Goal: Information Seeking & Learning: Learn about a topic

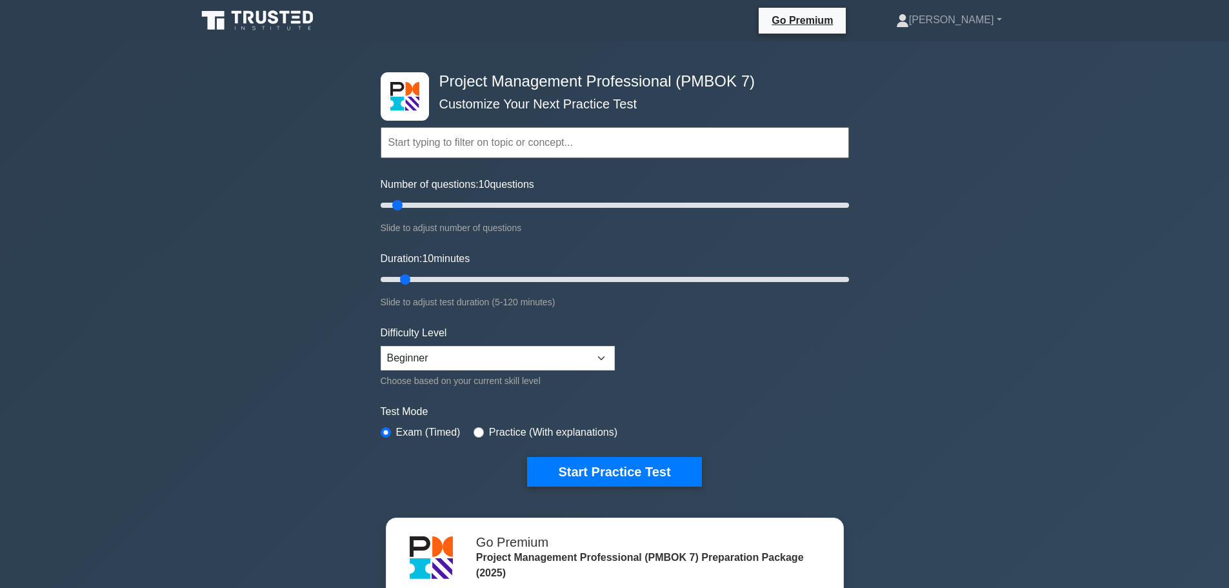
select select "beginner"
click at [198, 253] on div "Project Management Professional (PMBOK 7) Customize Your Next Practice Test Top…" at bounding box center [614, 422] width 1229 height 762
click at [151, 197] on div "Project Management Professional (PMBOK 7) Customize Your Next Practice Test Top…" at bounding box center [614, 422] width 1229 height 762
click at [141, 196] on div "Project Management Professional (PMBOK 7) Customize Your Next Practice Test Top…" at bounding box center [614, 422] width 1229 height 762
click at [639, 470] on button "Start Practice Test" at bounding box center [614, 472] width 174 height 30
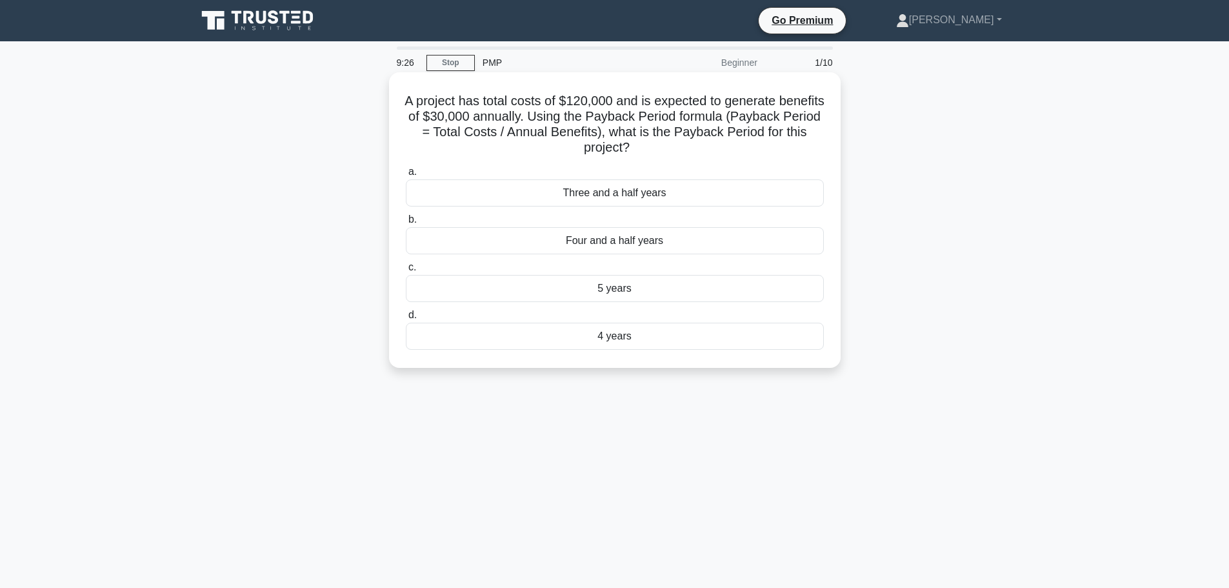
click at [657, 339] on div "4 years" at bounding box center [615, 336] width 418 height 27
click at [406, 319] on input "d. 4 years" at bounding box center [406, 315] width 0 height 8
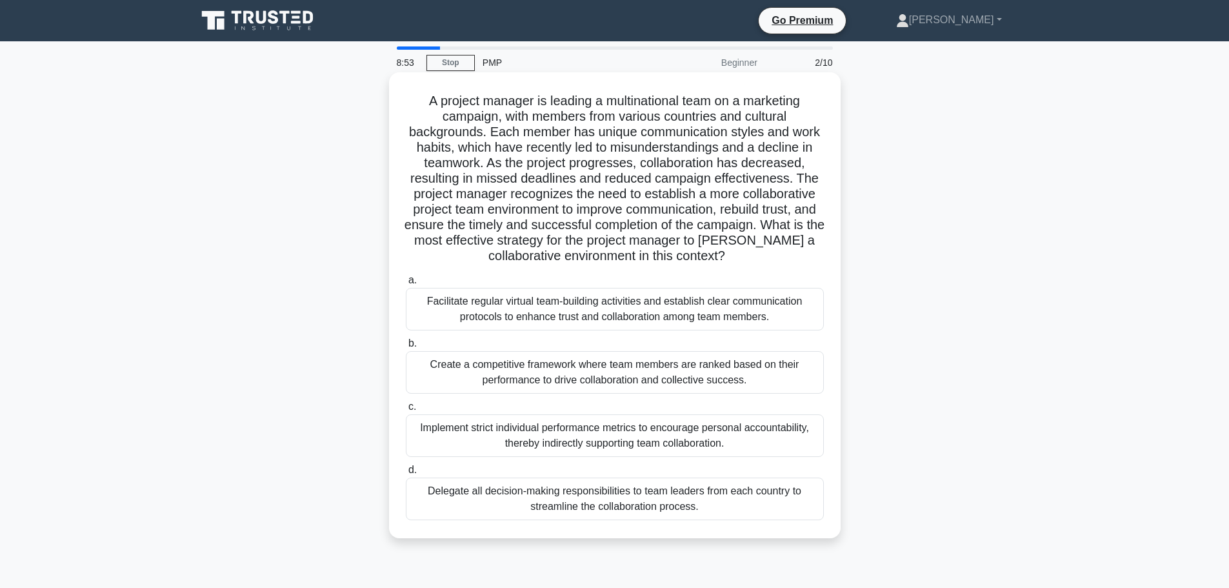
click at [751, 314] on div "Facilitate regular virtual team-building activities and establish clear communi…" at bounding box center [615, 309] width 418 height 43
click at [406, 284] on input "a. Facilitate regular virtual team-building activities and establish clear comm…" at bounding box center [406, 280] width 0 height 8
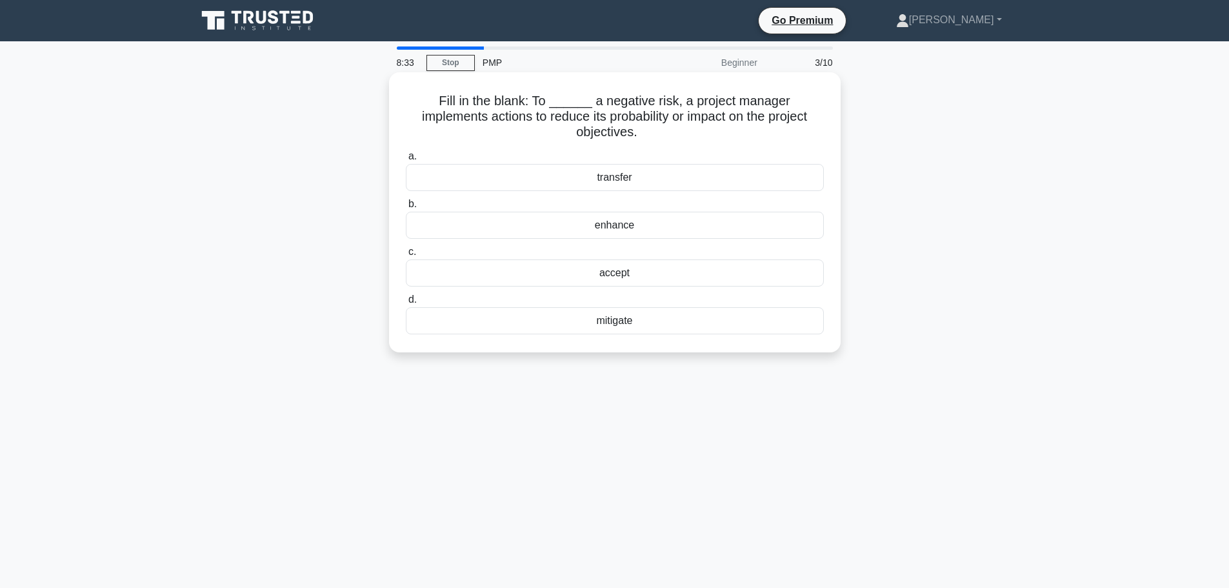
click at [733, 307] on div "mitigate" at bounding box center [615, 320] width 418 height 27
click at [406, 304] on input "d. mitigate" at bounding box center [406, 299] width 0 height 8
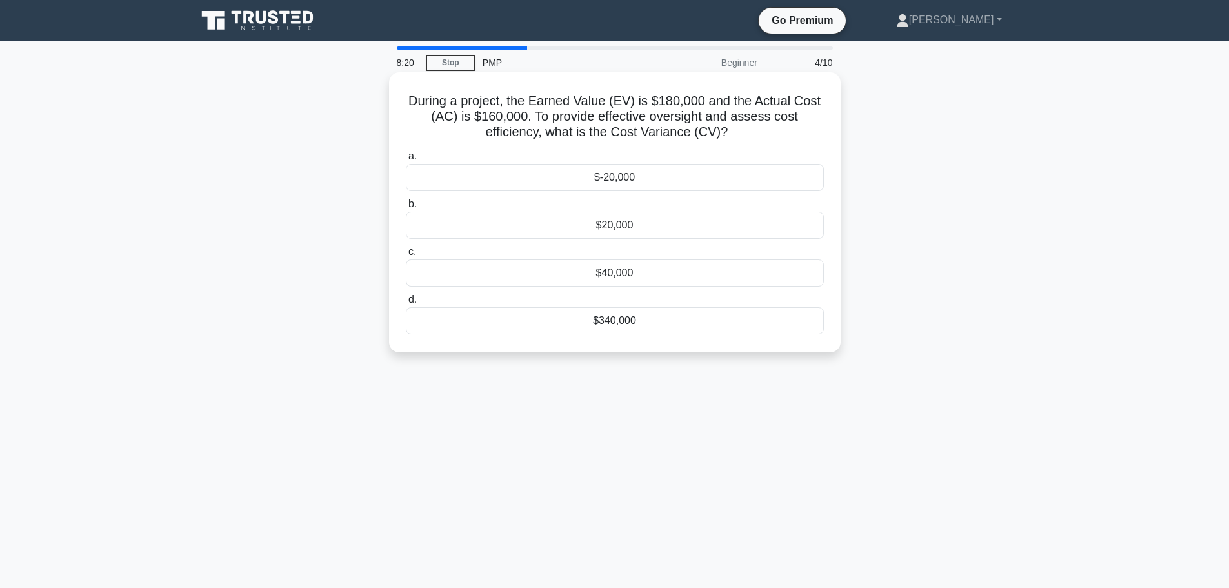
click at [631, 229] on div "$20,000" at bounding box center [615, 225] width 418 height 27
click at [406, 208] on input "b. $20,000" at bounding box center [406, 204] width 0 height 8
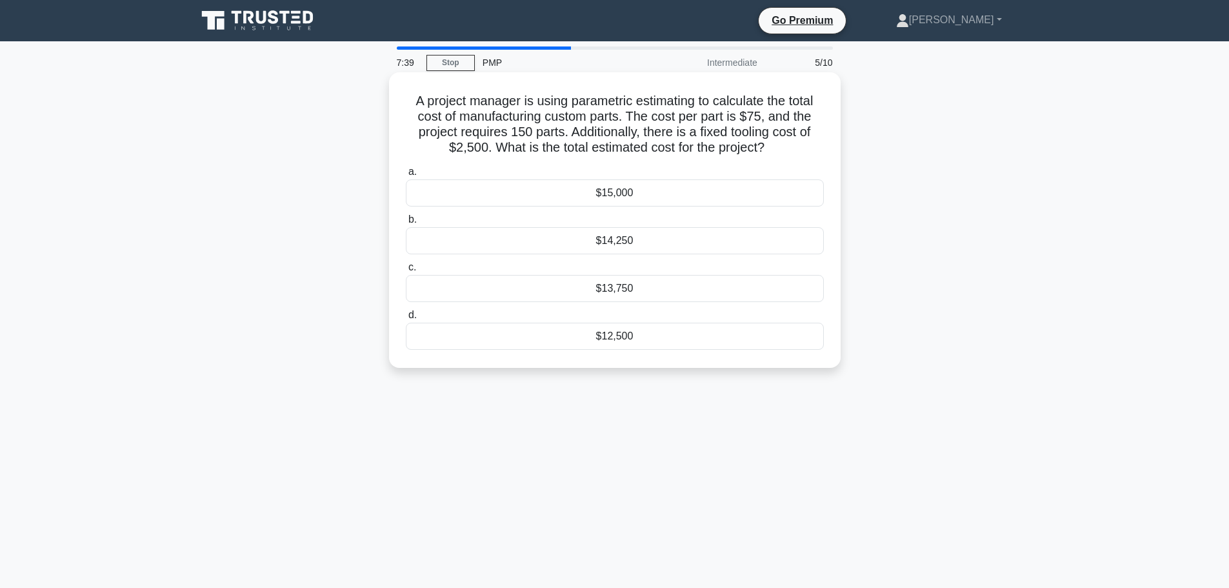
click at [659, 290] on div "$13,750" at bounding box center [615, 288] width 418 height 27
click at [406, 272] on input "c. $13,750" at bounding box center [406, 267] width 0 height 8
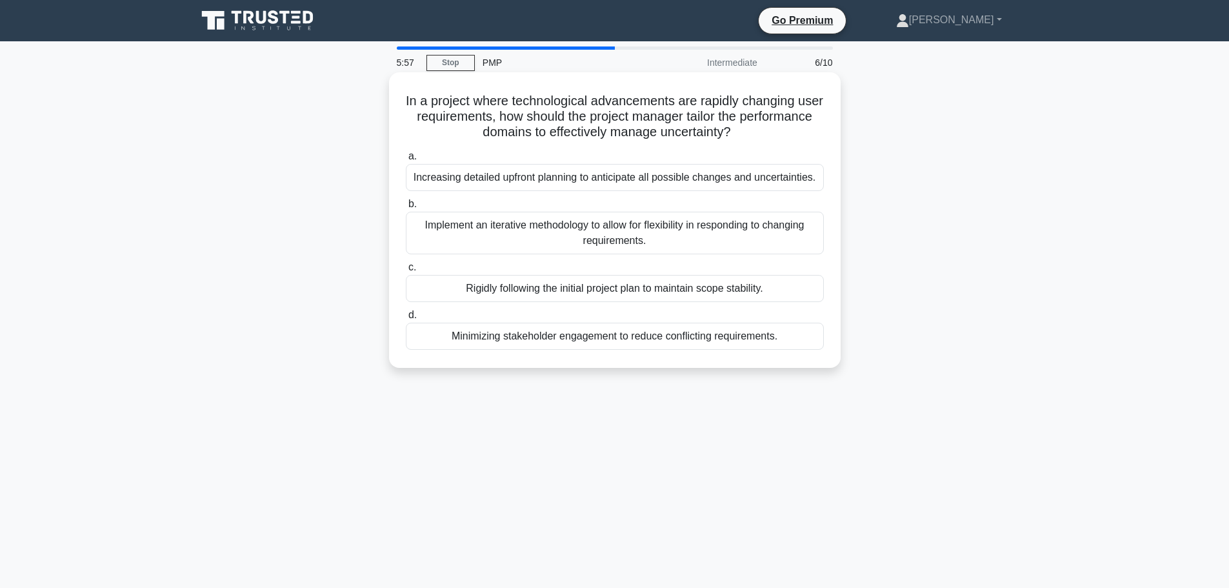
click at [701, 239] on div "Implement an iterative methodology to allow for flexibility in responding to ch…" at bounding box center [615, 233] width 418 height 43
click at [406, 208] on input "b. Implement an iterative methodology to allow for flexibility in responding to…" at bounding box center [406, 204] width 0 height 8
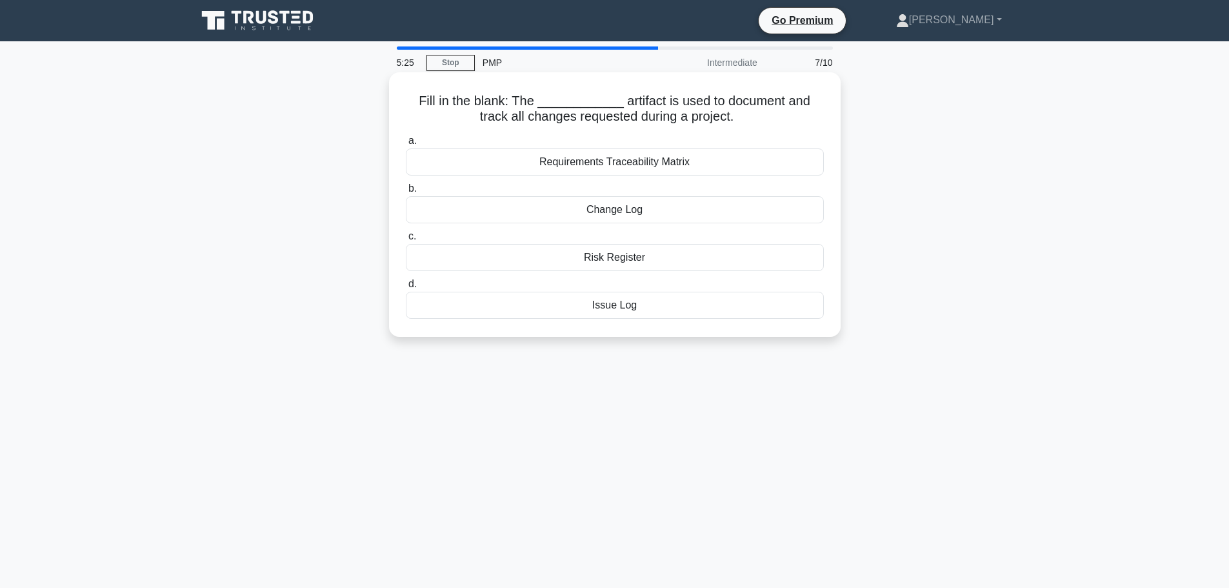
click at [682, 210] on div "Change Log" at bounding box center [615, 209] width 418 height 27
click at [406, 193] on input "b. Change Log" at bounding box center [406, 188] width 0 height 8
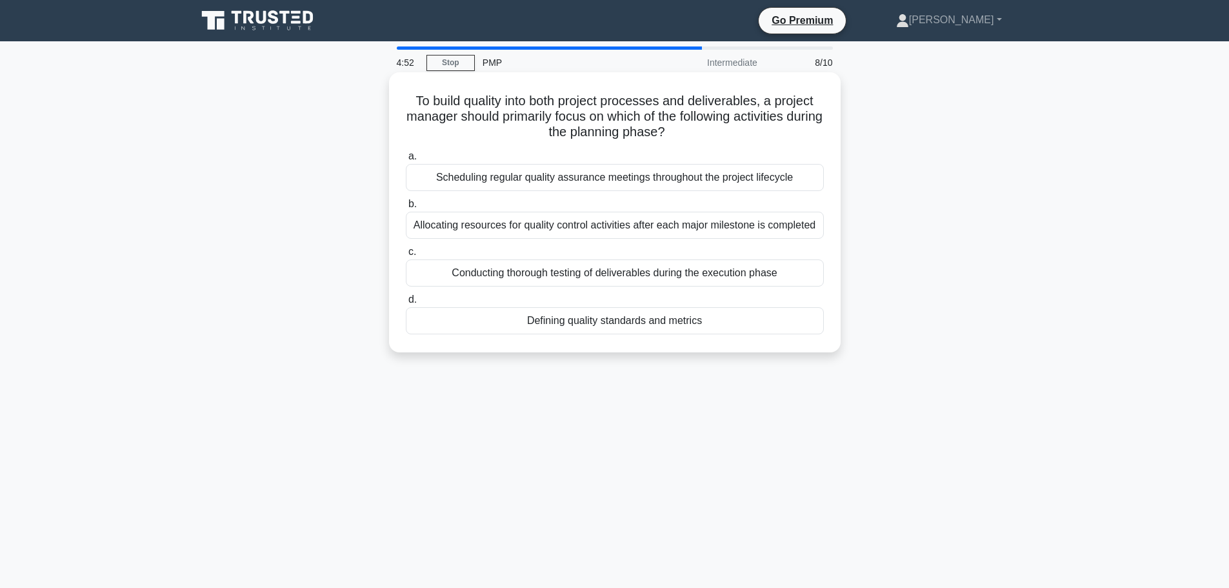
click at [708, 319] on div "Defining quality standards and metrics" at bounding box center [615, 320] width 418 height 27
click at [406, 304] on input "d. Defining quality standards and metrics" at bounding box center [406, 299] width 0 height 8
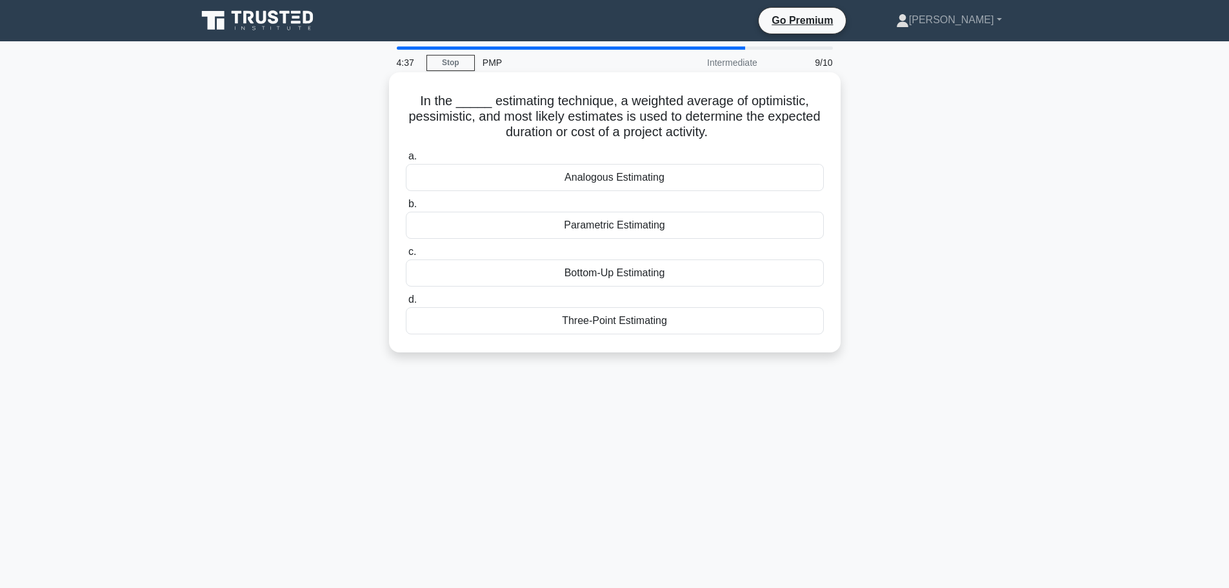
click at [695, 323] on div "Three-Point Estimating" at bounding box center [615, 320] width 418 height 27
click at [406, 304] on input "d. Three-Point Estimating" at bounding box center [406, 299] width 0 height 8
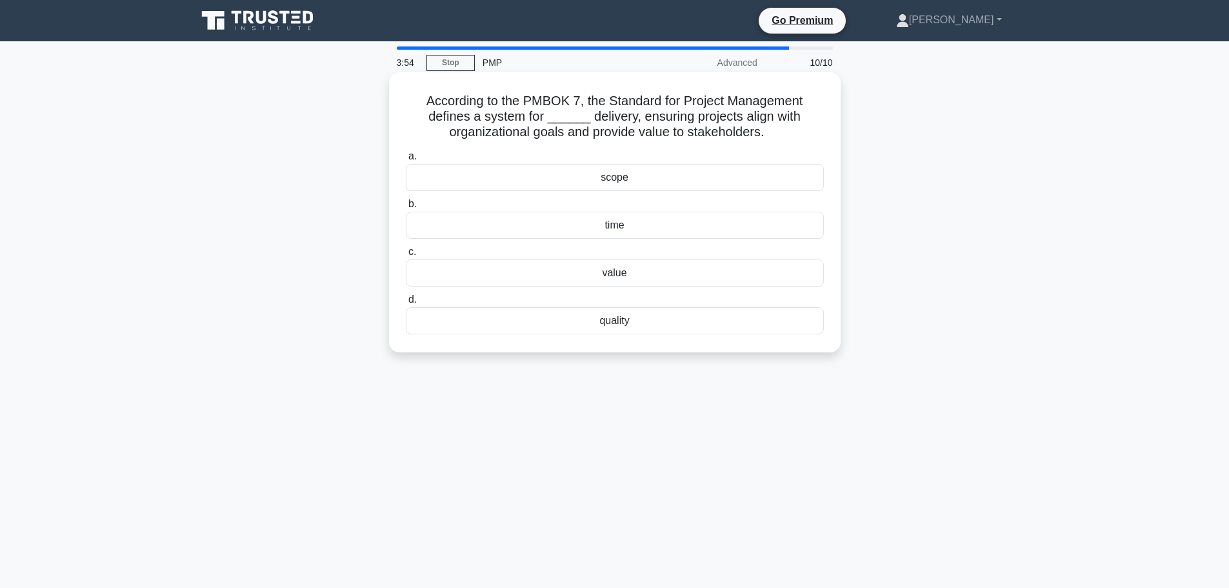
click at [613, 277] on div "value" at bounding box center [615, 272] width 418 height 27
click at [406, 256] on input "c. value" at bounding box center [406, 252] width 0 height 8
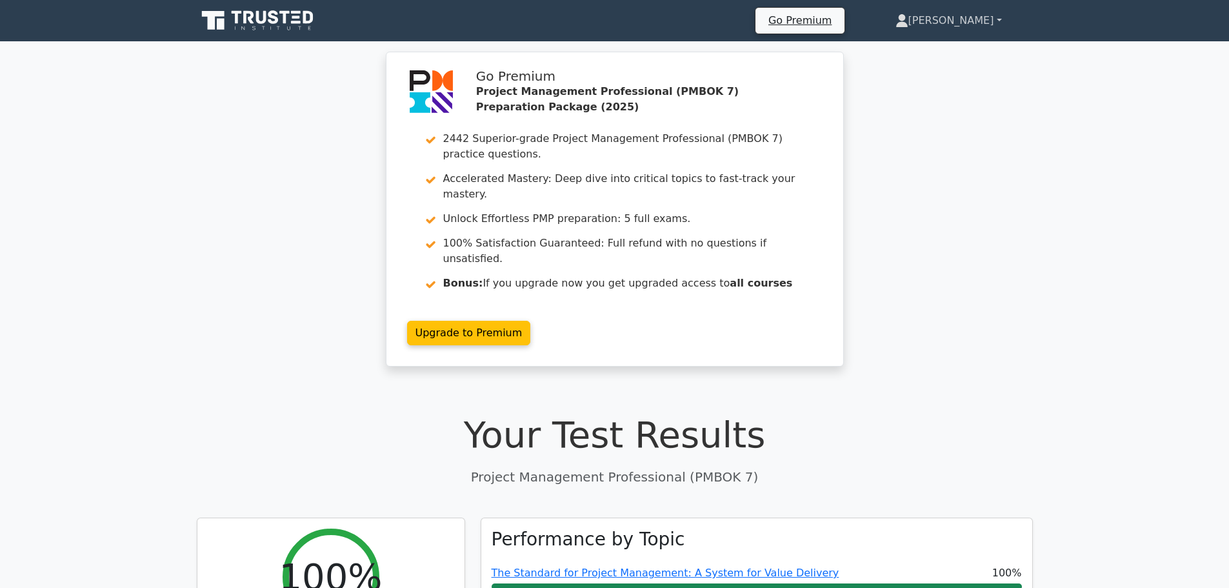
click at [984, 19] on link "[PERSON_NAME]" at bounding box center [948, 21] width 168 height 26
click at [967, 52] on link "Profile" at bounding box center [916, 51] width 102 height 21
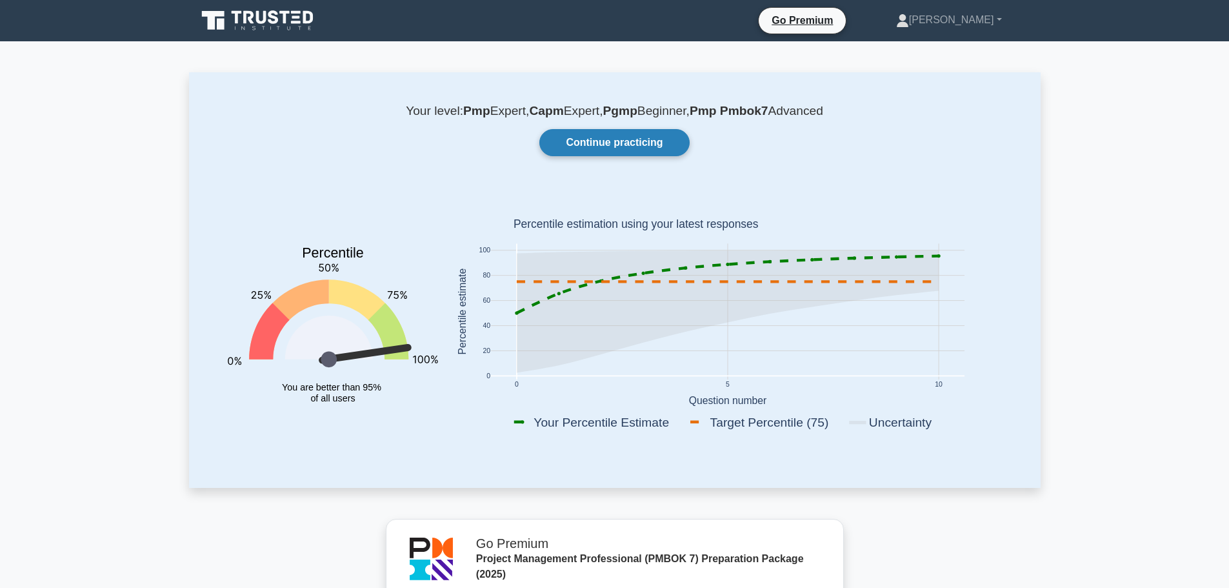
click at [628, 134] on link "Continue practicing" at bounding box center [614, 142] width 150 height 27
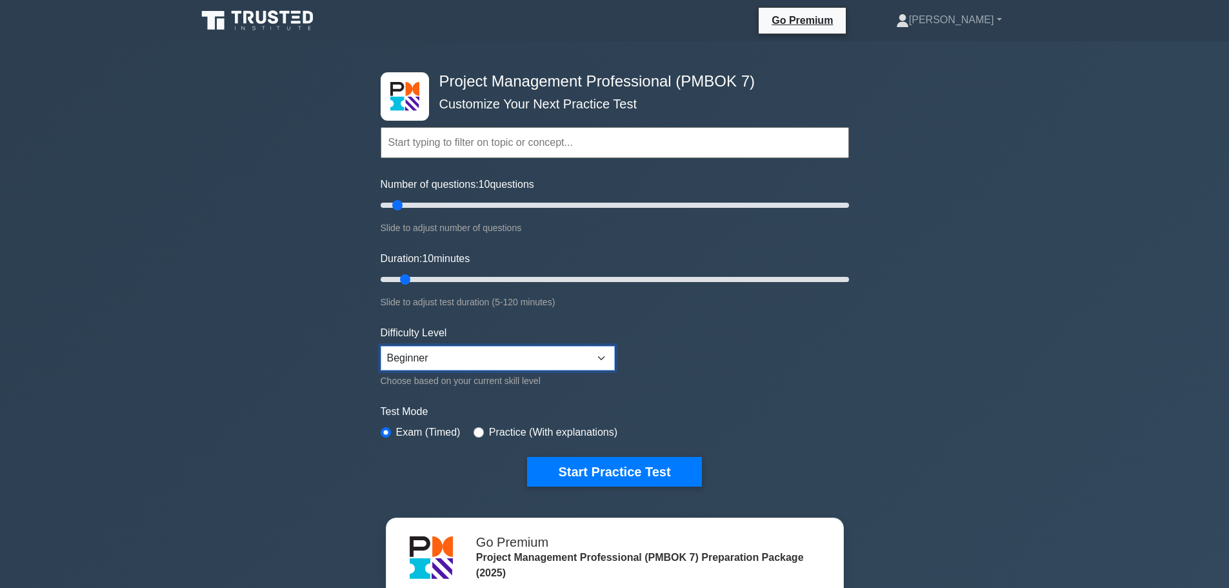
click at [596, 352] on select "Beginner Intermediate Expert" at bounding box center [498, 358] width 234 height 25
click at [1059, 92] on div "Project Management Professional (PMBOK 7) Customize Your Next Practice Test Top…" at bounding box center [614, 422] width 1229 height 762
click at [613, 465] on button "Start Practice Test" at bounding box center [614, 472] width 174 height 30
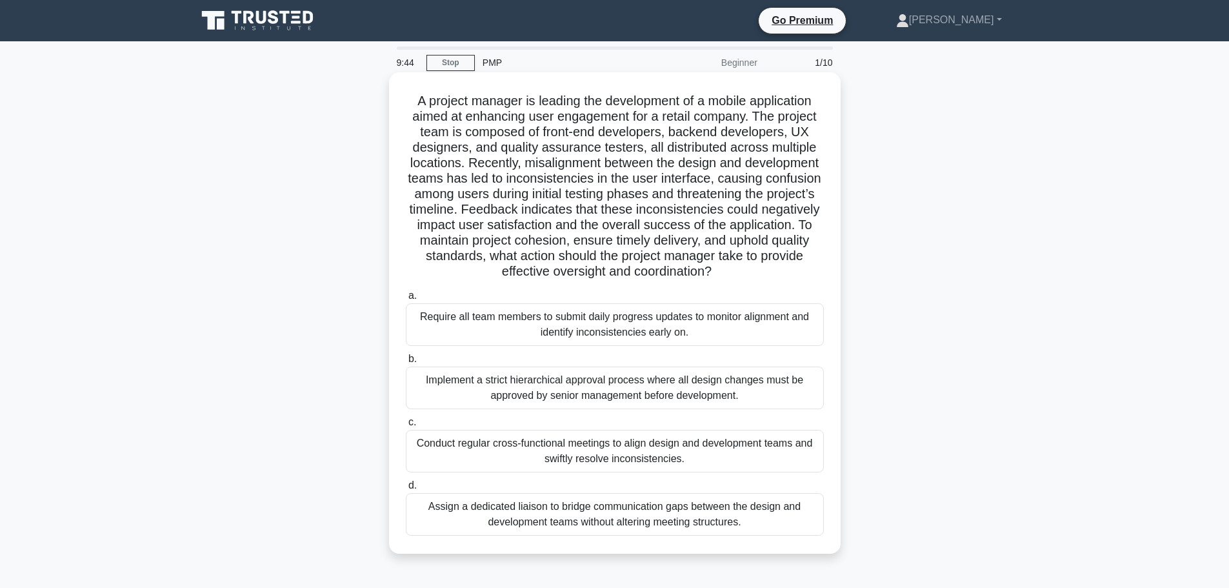
click at [710, 458] on div "Conduct regular cross-functional meetings to align design and development teams…" at bounding box center [615, 451] width 418 height 43
click at [406, 426] on input "c. Conduct regular cross-functional meetings to align design and development te…" at bounding box center [406, 422] width 0 height 8
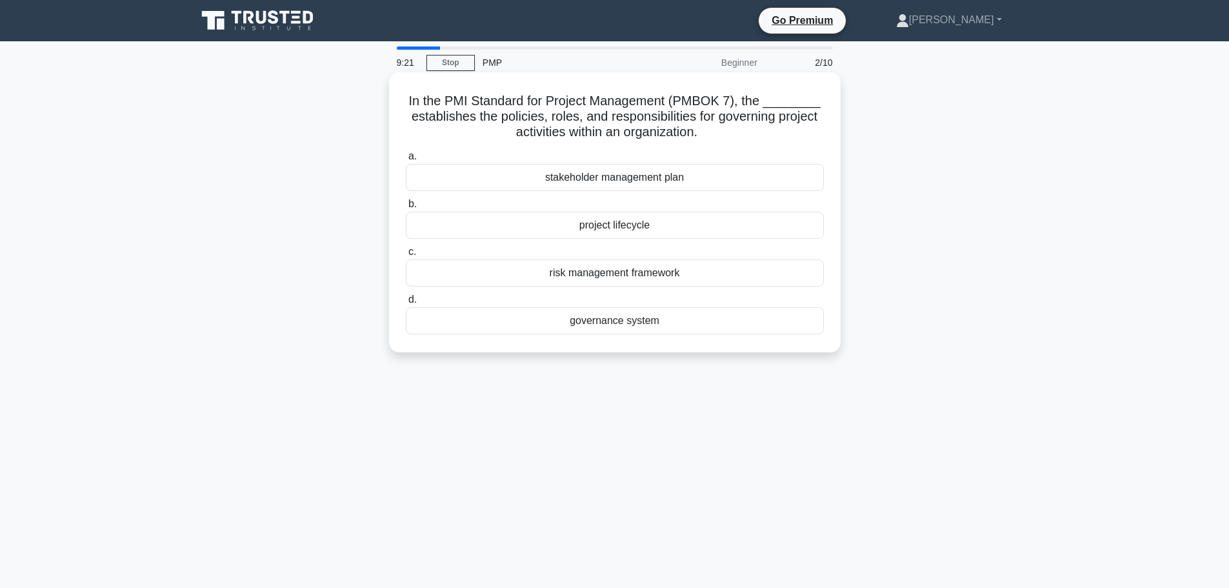
click at [660, 325] on div "governance system" at bounding box center [615, 320] width 418 height 27
click at [406, 304] on input "d. governance system" at bounding box center [406, 299] width 0 height 8
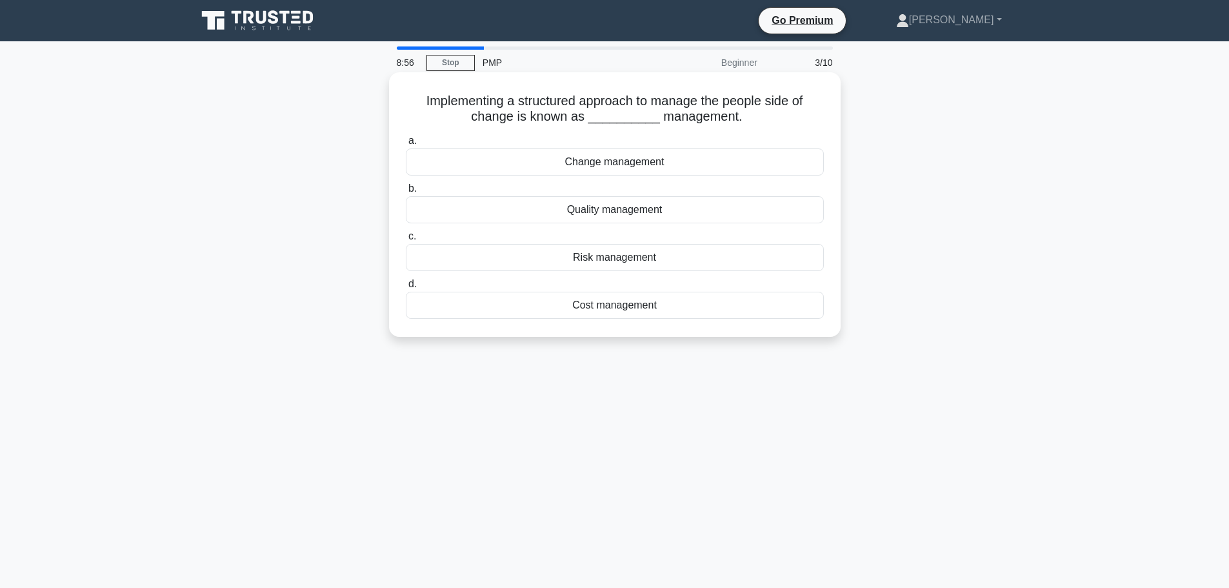
click at [599, 161] on div "Change management" at bounding box center [615, 161] width 418 height 27
click at [406, 145] on input "a. Change management" at bounding box center [406, 141] width 0 height 8
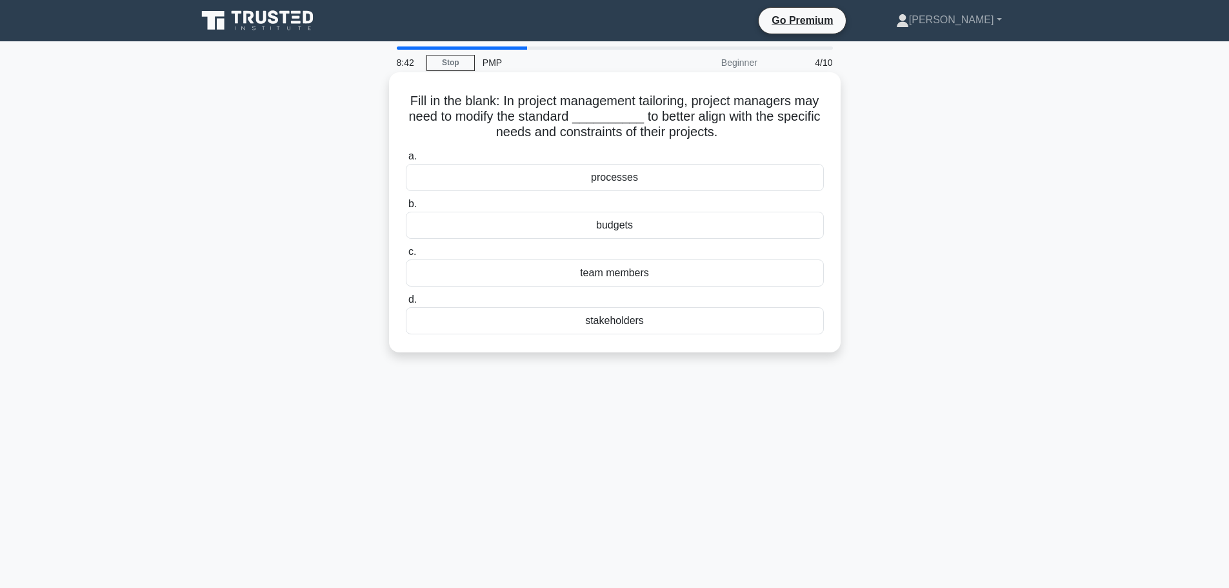
click at [580, 177] on div "processes" at bounding box center [615, 177] width 418 height 27
click at [406, 161] on input "a. processes" at bounding box center [406, 156] width 0 height 8
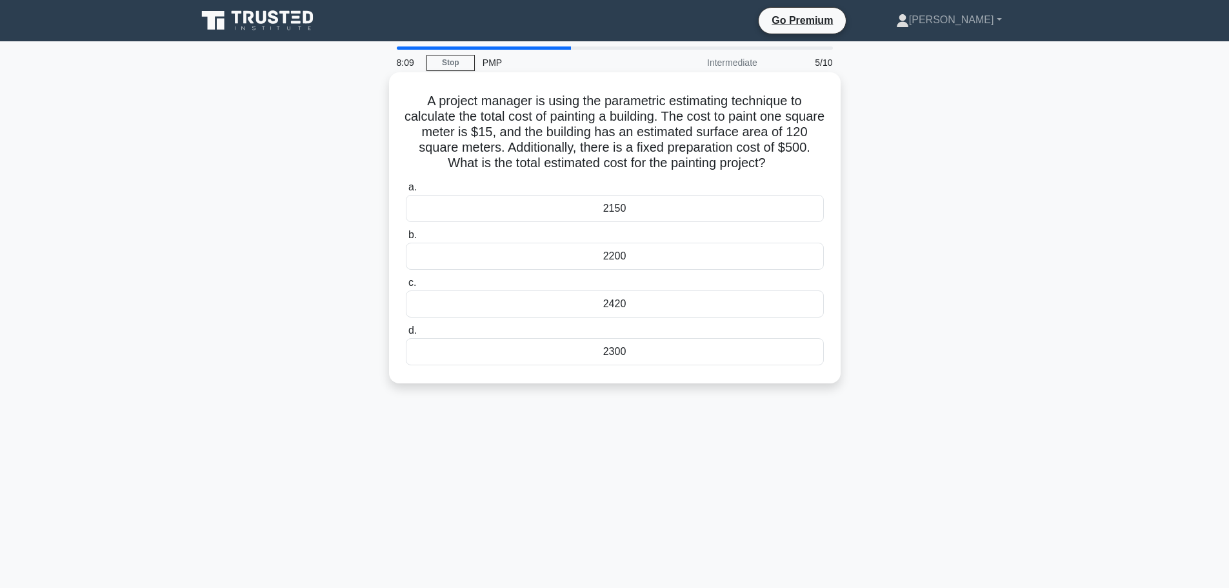
click at [626, 346] on div "2300" at bounding box center [615, 351] width 418 height 27
click at [406, 335] on input "d. 2300" at bounding box center [406, 330] width 0 height 8
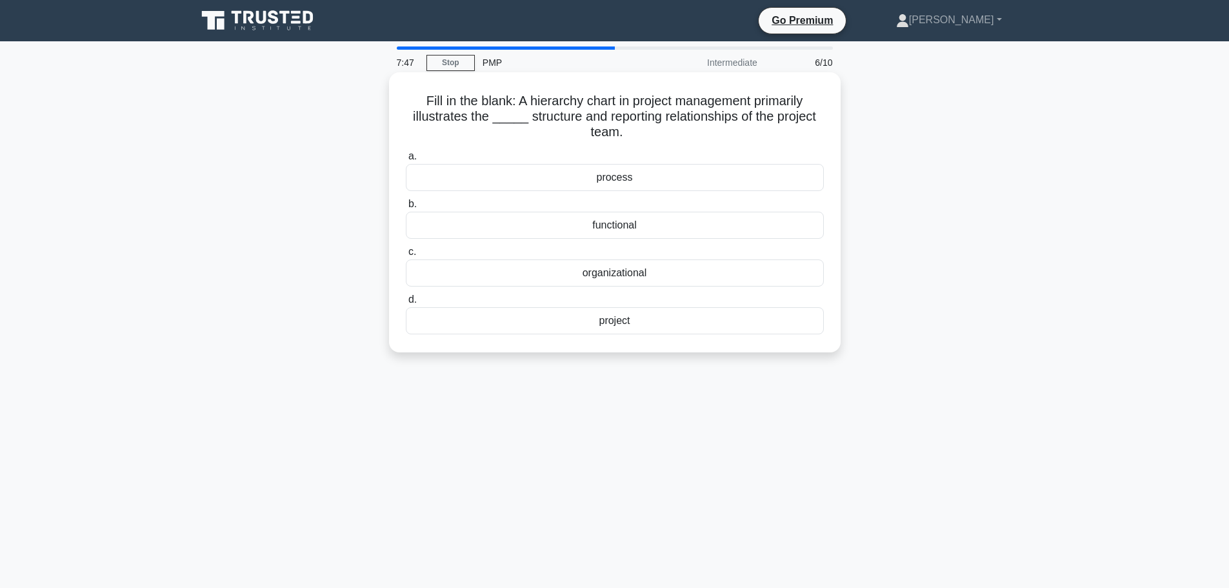
click at [624, 279] on div "organizational" at bounding box center [615, 272] width 418 height 27
click at [406, 256] on input "c. organizational" at bounding box center [406, 252] width 0 height 8
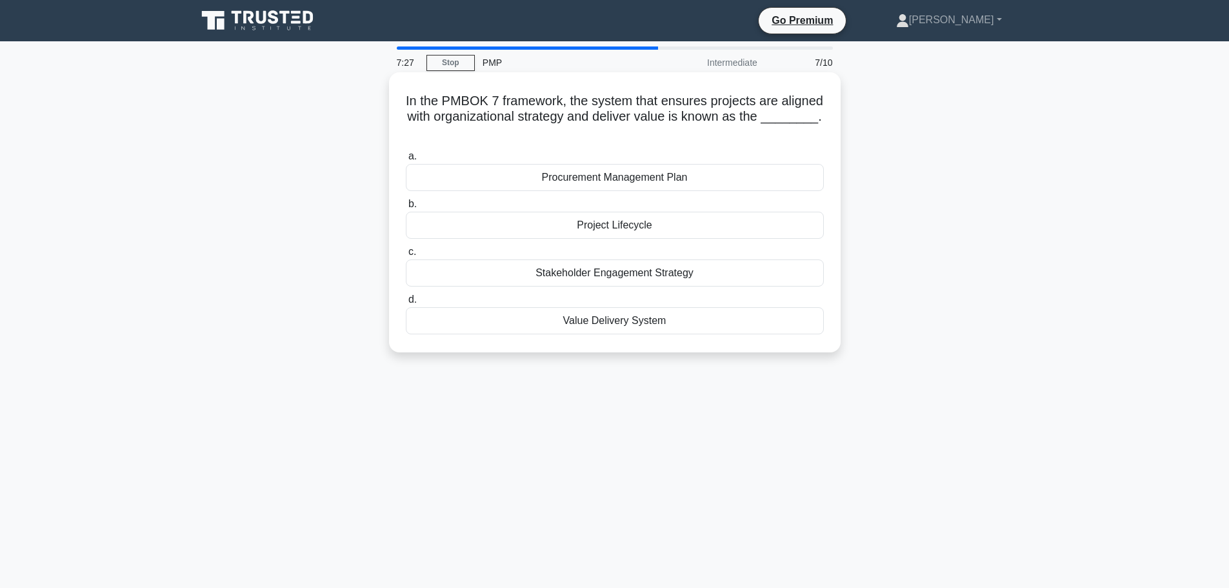
click at [641, 325] on div "Value Delivery System" at bounding box center [615, 320] width 418 height 27
click at [406, 304] on input "d. Value Delivery System" at bounding box center [406, 299] width 0 height 8
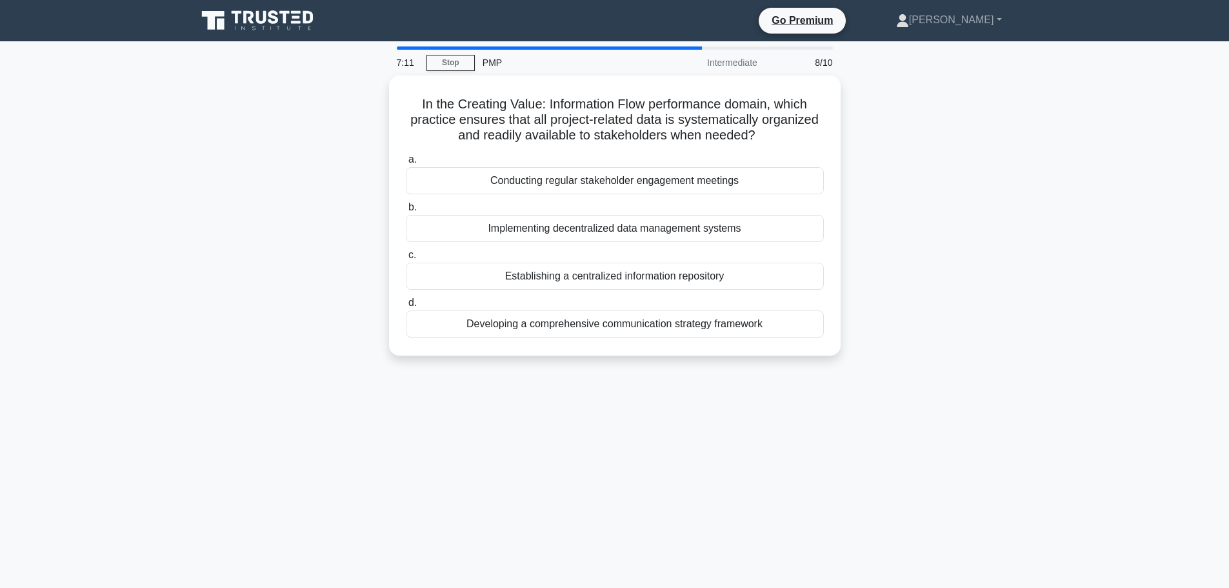
click at [291, 224] on div "In the Creating Value: Information Flow performance domain, which practice ensu…" at bounding box center [614, 222] width 851 height 295
click at [283, 279] on div "In the Creating Value: Information Flow performance domain, which practice ensu…" at bounding box center [614, 222] width 851 height 295
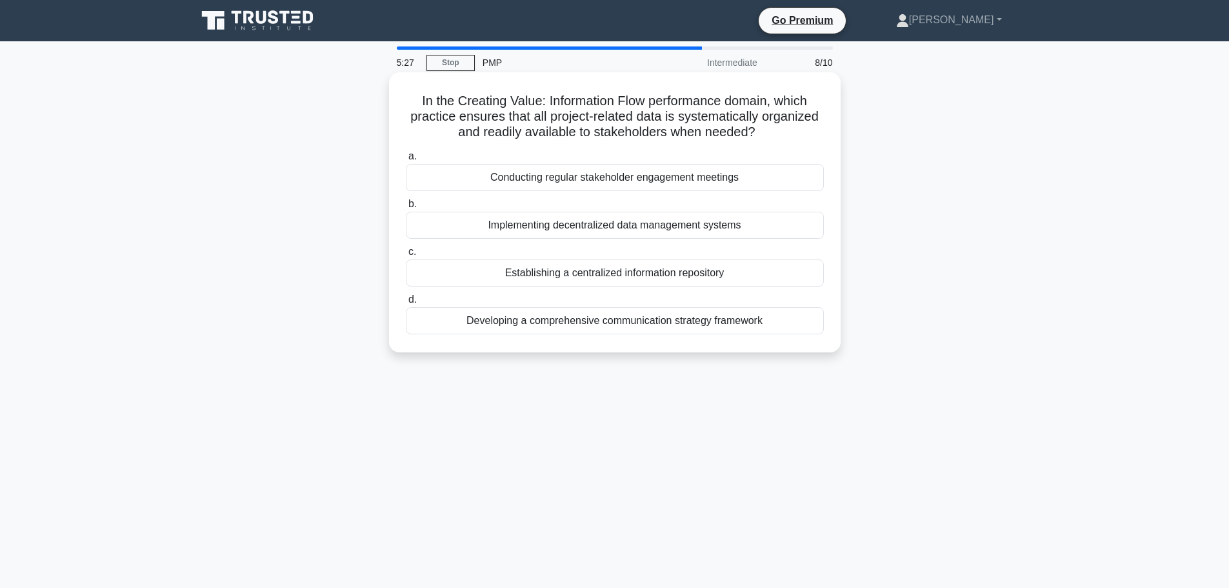
click at [587, 328] on div "Developing a comprehensive communication strategy framework" at bounding box center [615, 320] width 418 height 27
click at [406, 304] on input "d. Developing a comprehensive communication strategy framework" at bounding box center [406, 299] width 0 height 8
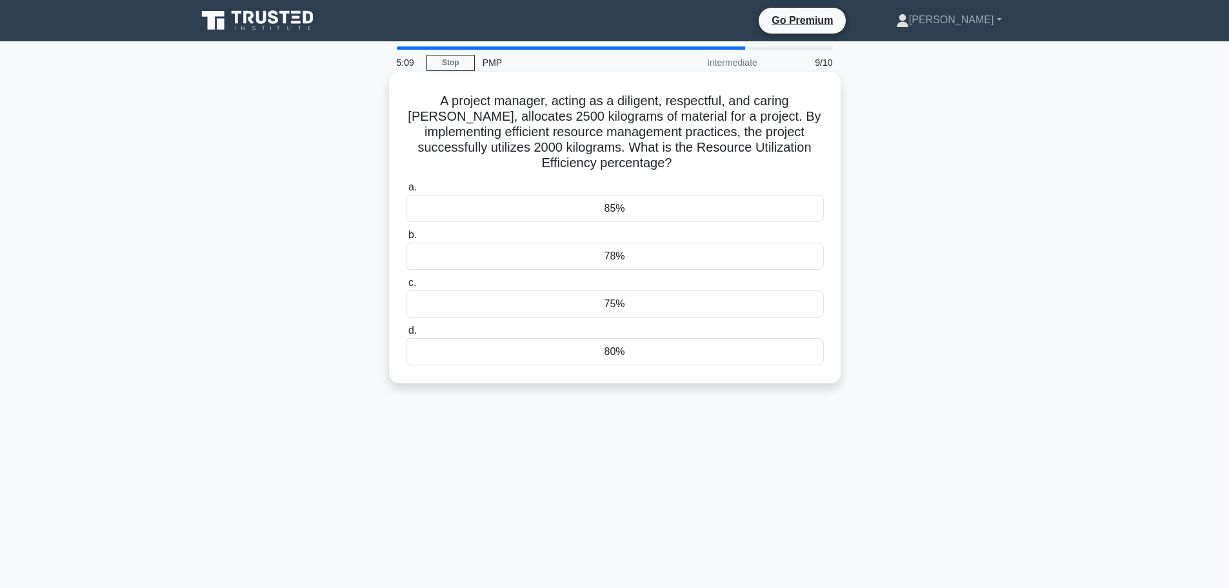
click at [642, 353] on div "80%" at bounding box center [615, 351] width 418 height 27
click at [406, 335] on input "d. 80%" at bounding box center [406, 330] width 0 height 8
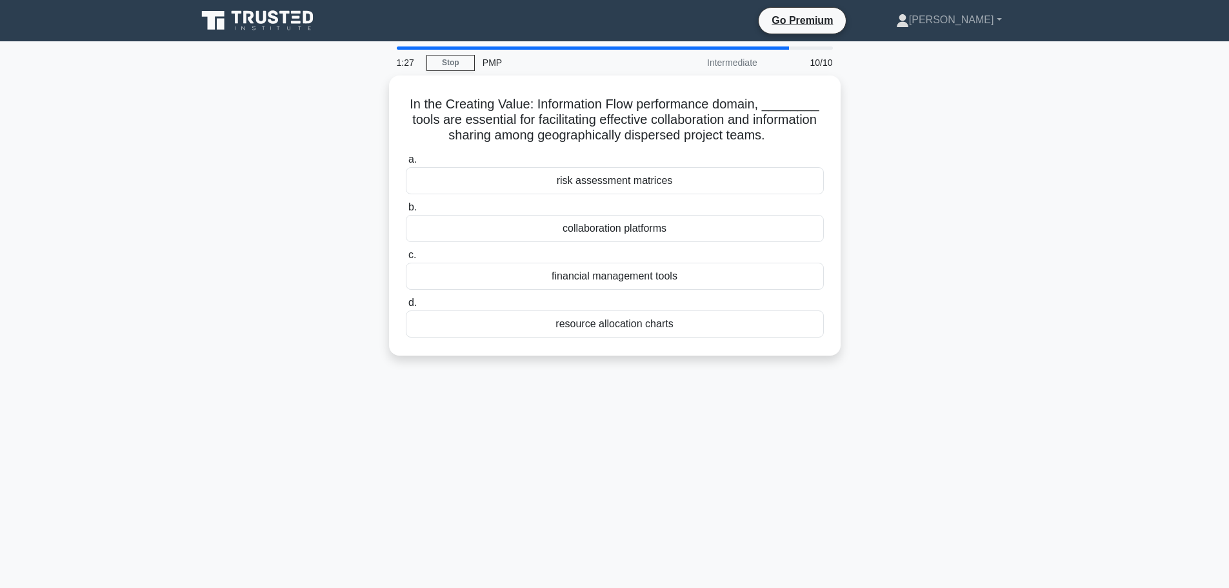
click at [973, 116] on div "In the Creating Value: Information Flow performance domain, ________ tools are …" at bounding box center [614, 222] width 851 height 295
click at [668, 224] on div "collaboration platforms" at bounding box center [615, 225] width 418 height 27
click at [406, 208] on input "b. collaboration platforms" at bounding box center [406, 204] width 0 height 8
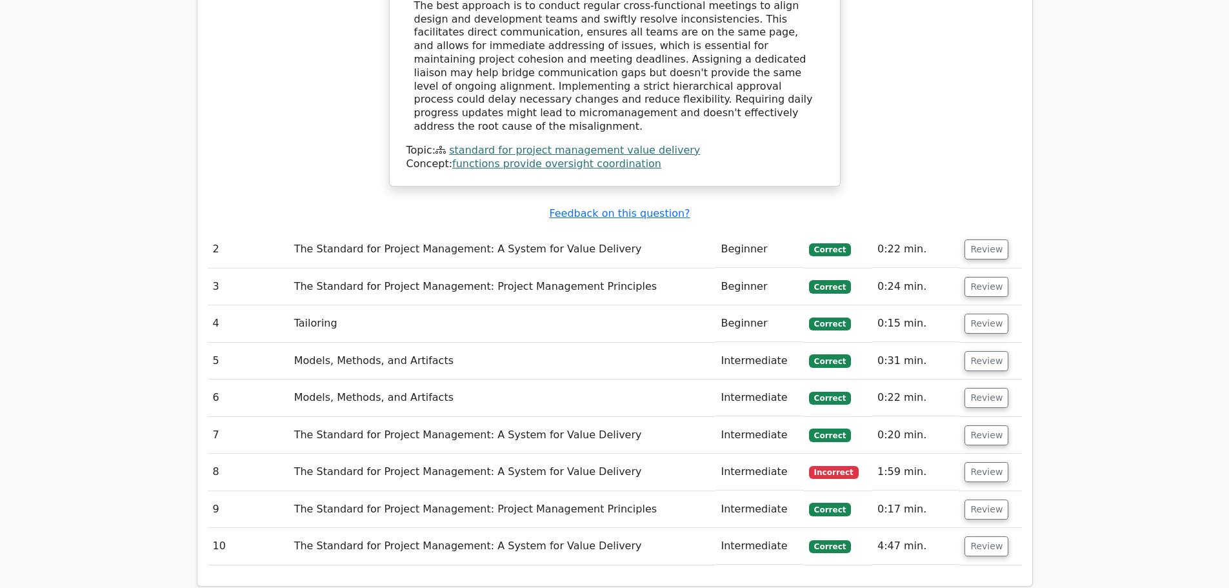
scroll to position [1613, 0]
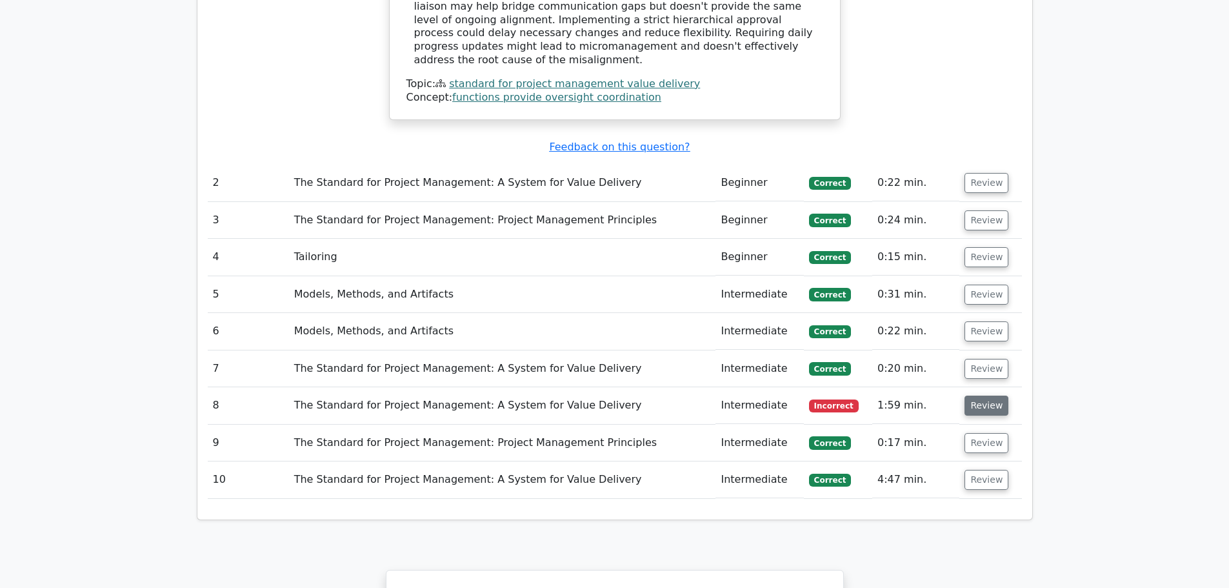
click at [988, 395] on button "Review" at bounding box center [986, 405] width 44 height 20
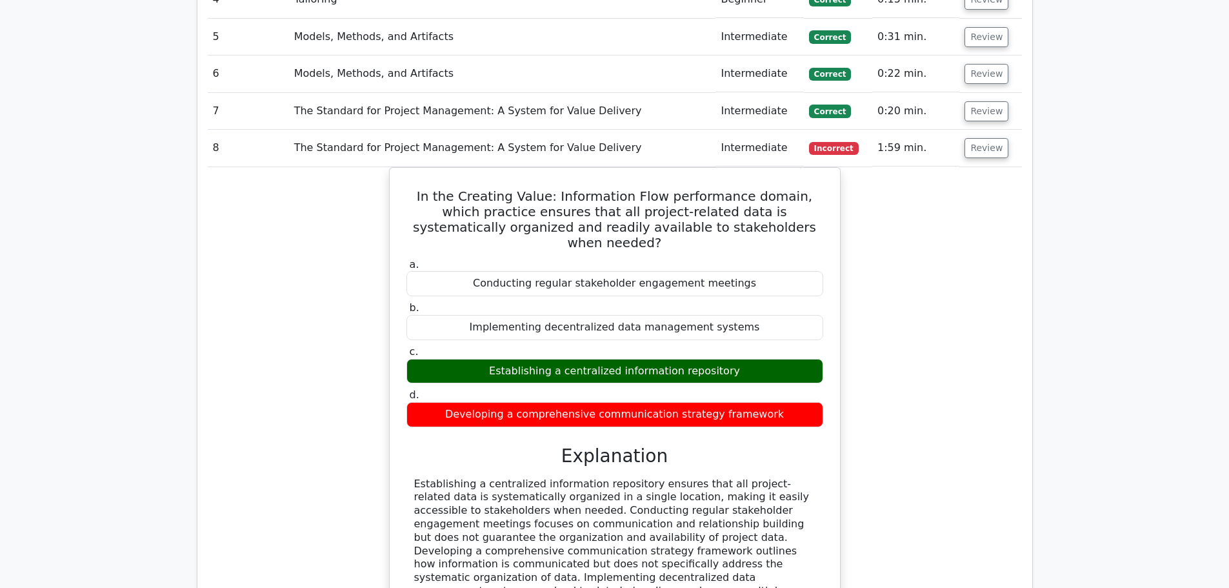
scroll to position [1871, 0]
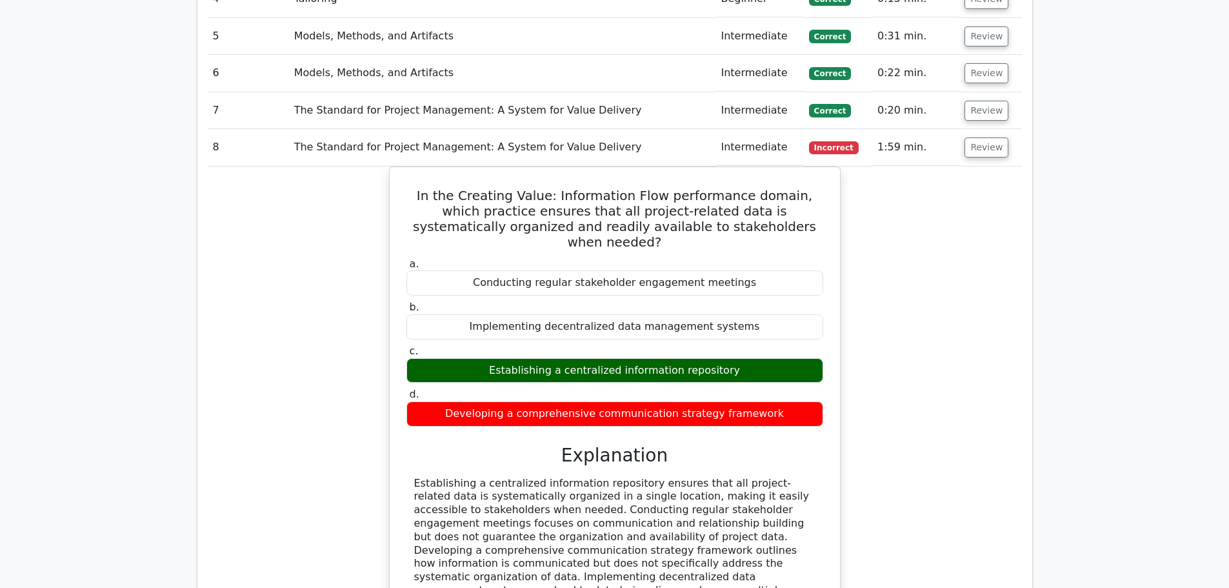
click at [908, 322] on div "In the Creating Value: Information Flow performance domain, which practice ensu…" at bounding box center [615, 422] width 814 height 513
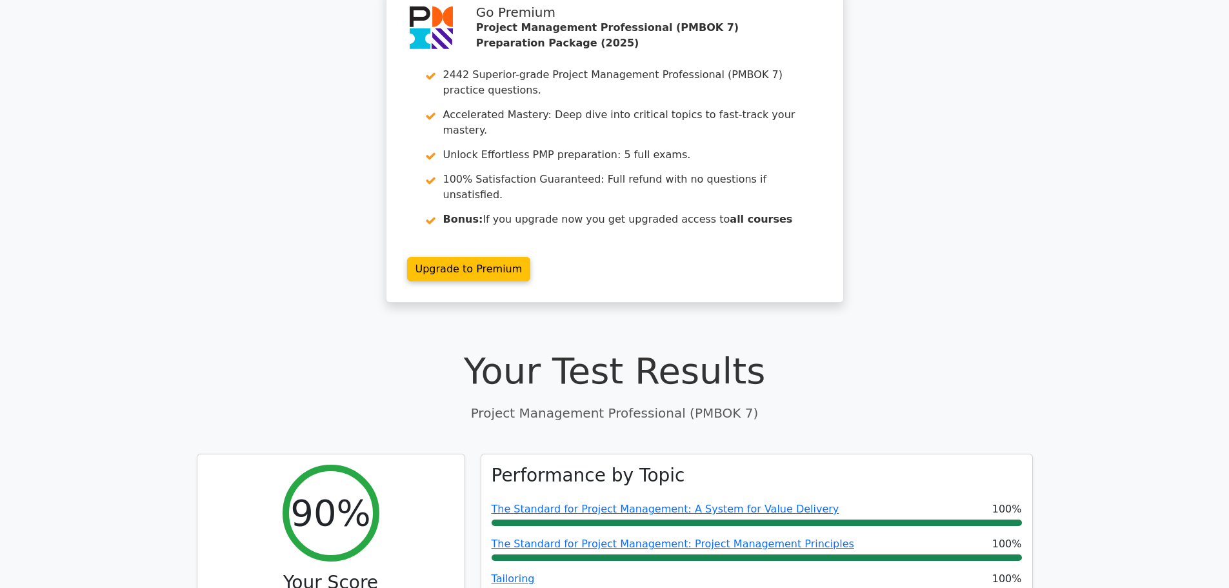
scroll to position [0, 0]
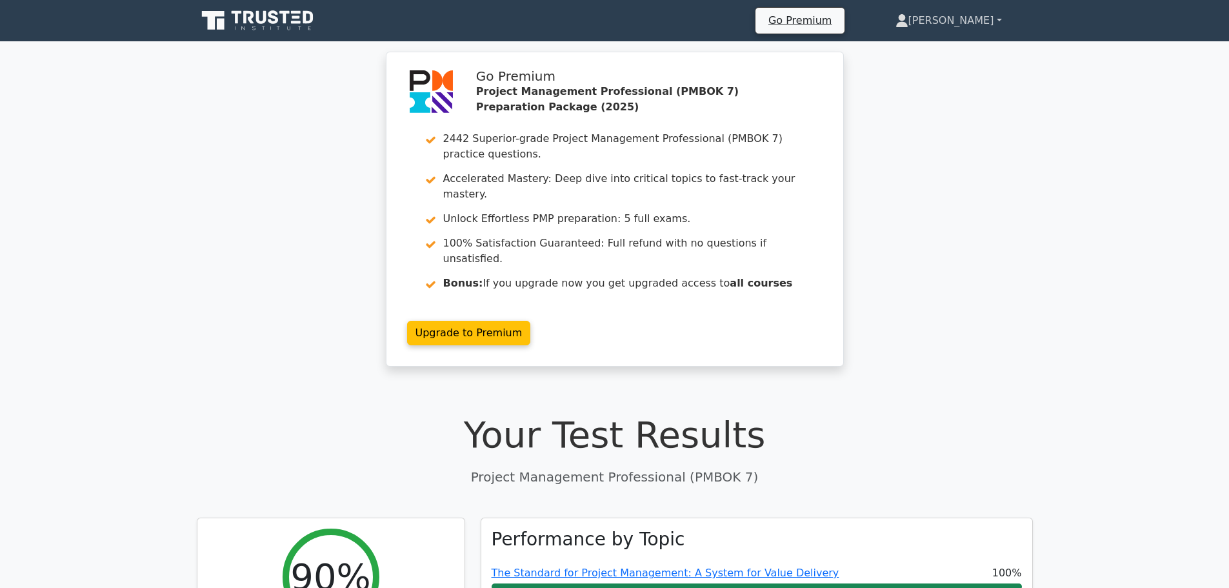
click at [974, 18] on link "[PERSON_NAME]" at bounding box center [948, 21] width 168 height 26
click at [955, 43] on link "Profile" at bounding box center [916, 51] width 102 height 21
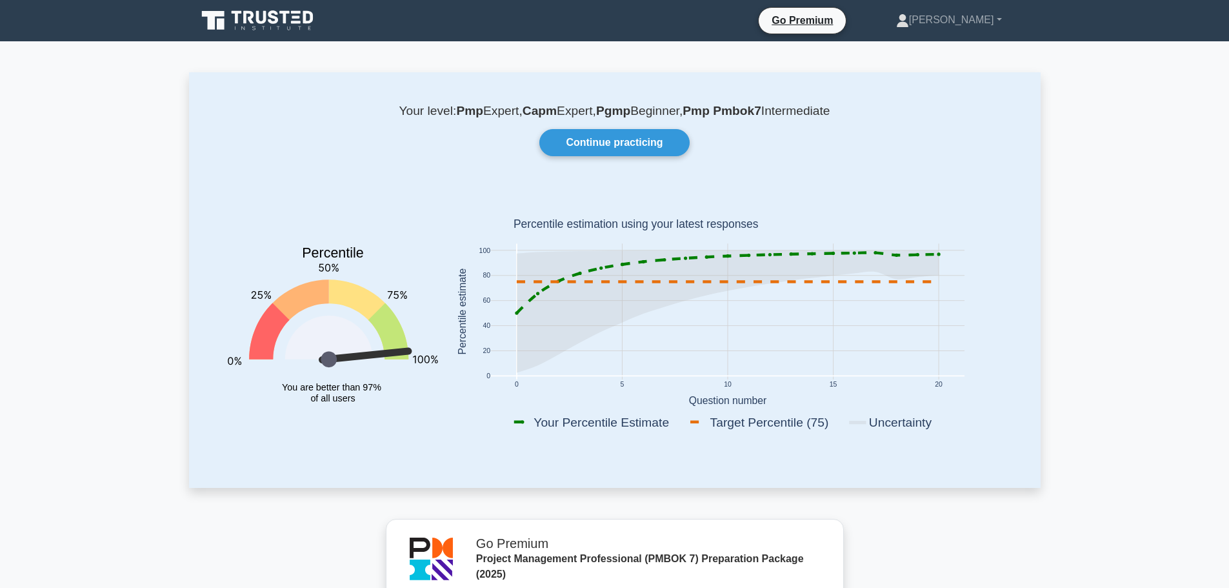
click at [253, 25] on icon at bounding box center [259, 20] width 124 height 25
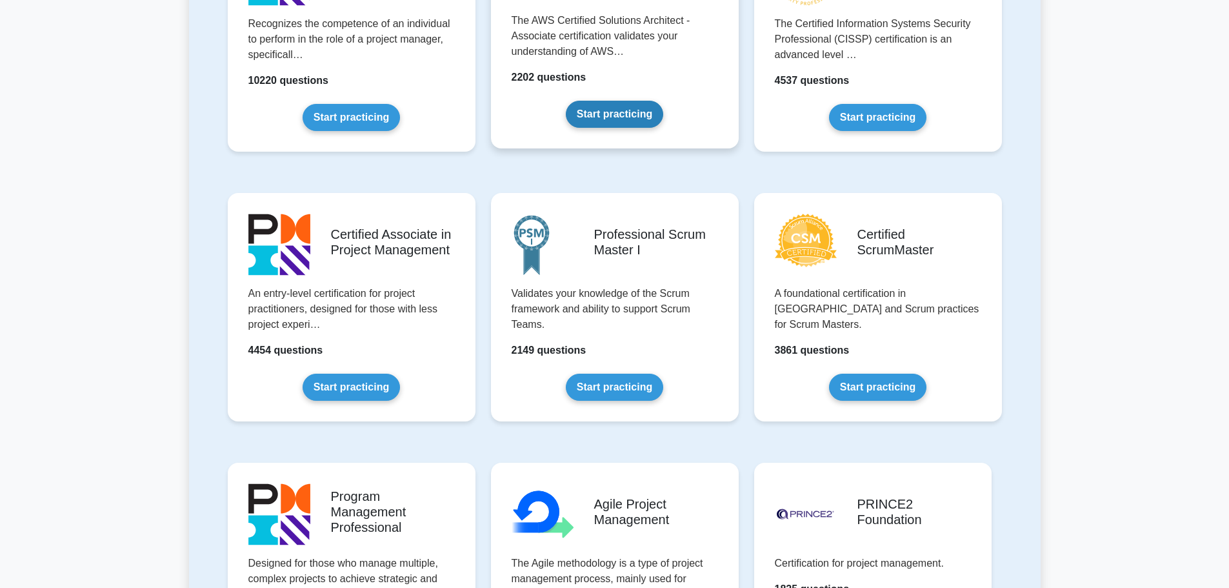
scroll to position [516, 0]
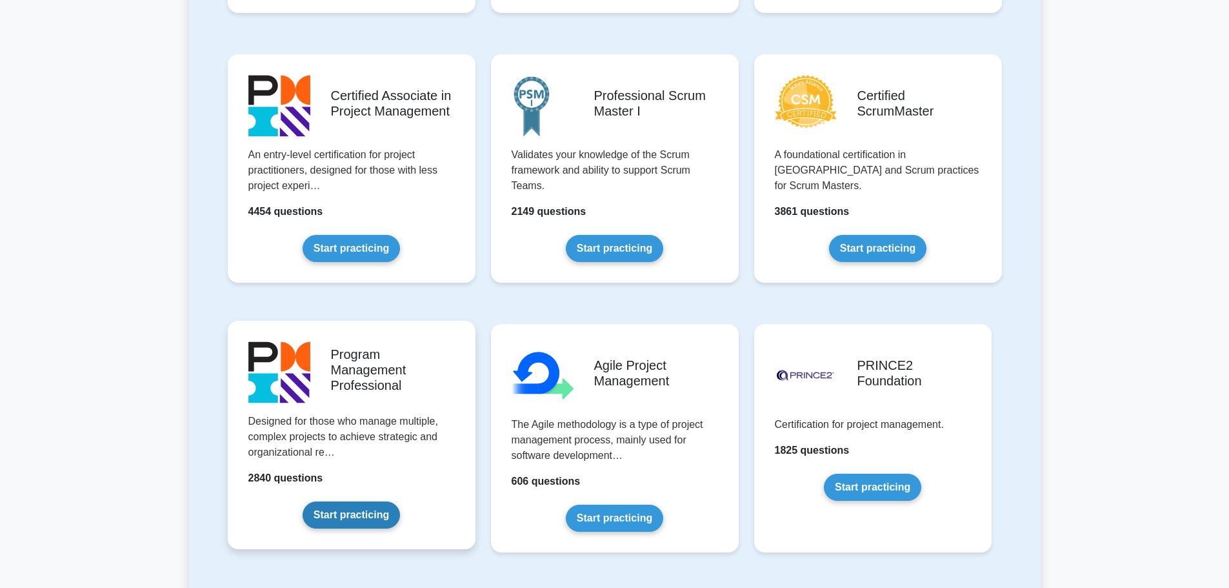
click at [350, 518] on link "Start practicing" at bounding box center [351, 514] width 97 height 27
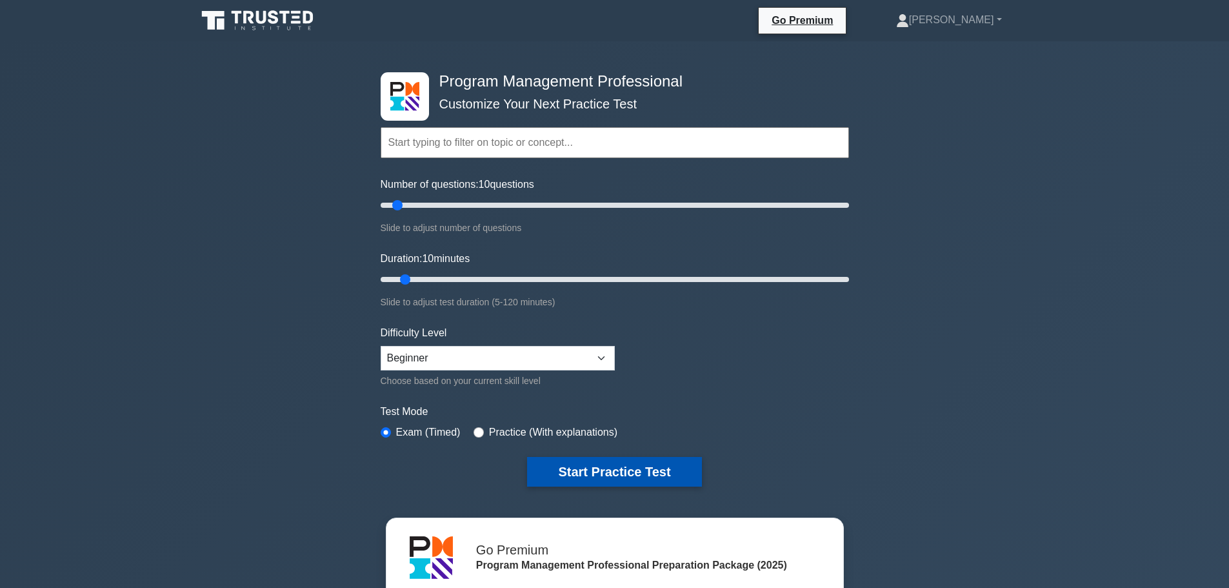
click at [599, 461] on button "Start Practice Test" at bounding box center [614, 472] width 174 height 30
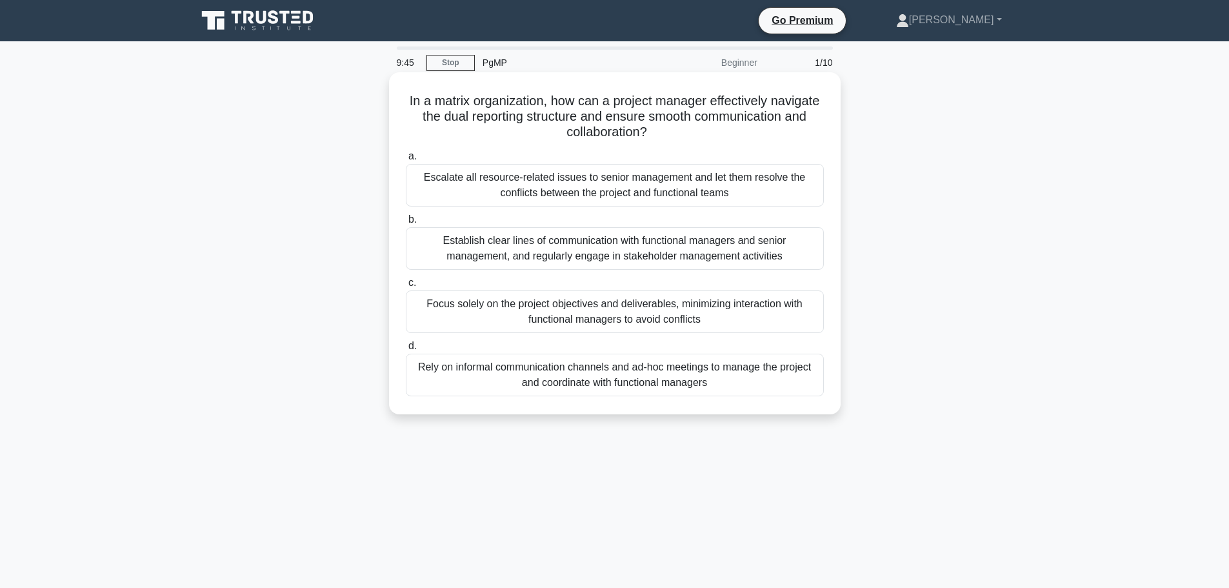
click at [696, 247] on div "Establish clear lines of communication with functional managers and senior mana…" at bounding box center [615, 248] width 418 height 43
click at [406, 224] on input "b. Establish clear lines of communication with functional managers and senior m…" at bounding box center [406, 219] width 0 height 8
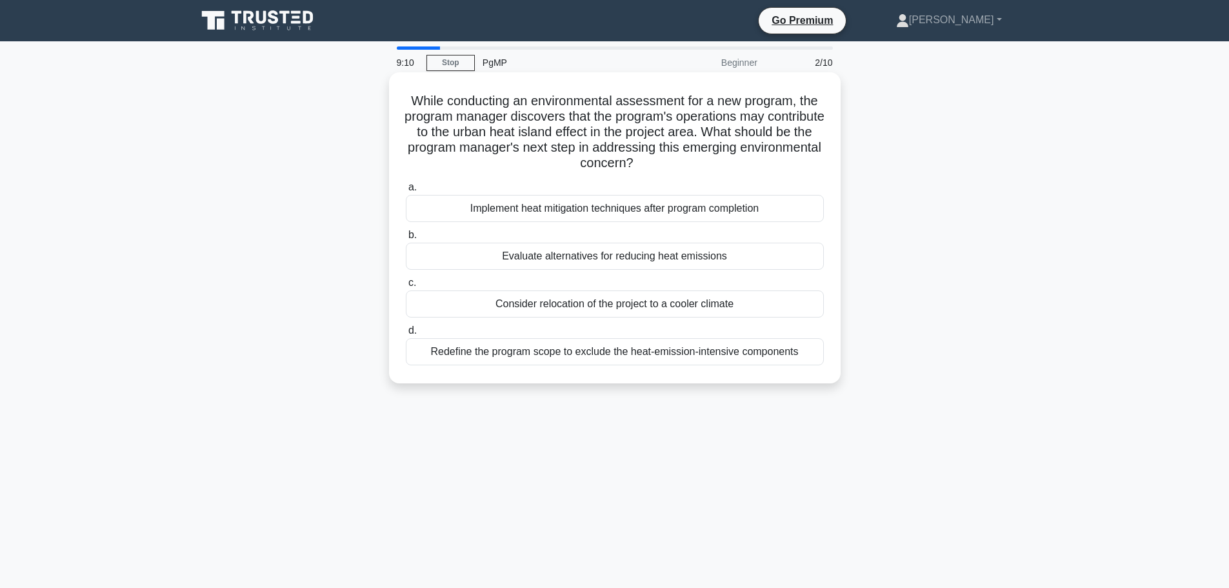
click at [614, 260] on div "Evaluate alternatives for reducing heat emissions" at bounding box center [615, 256] width 418 height 27
click at [406, 239] on input "b. Evaluate alternatives for reducing heat emissions" at bounding box center [406, 235] width 0 height 8
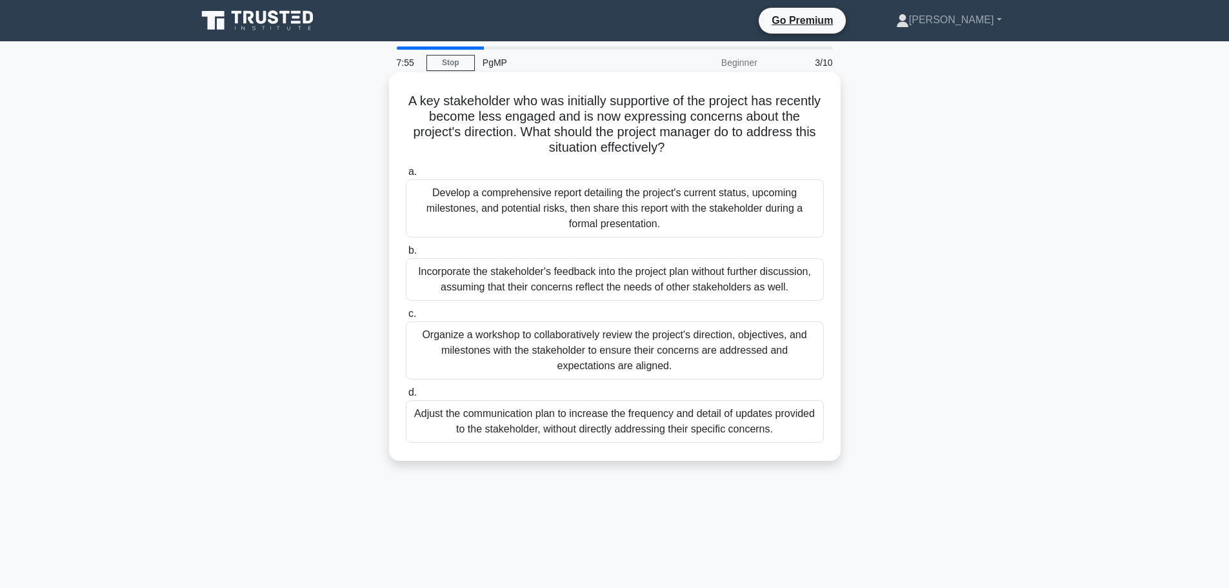
click at [742, 345] on div "Organize a workshop to collaboratively review the project's direction, objectiv…" at bounding box center [615, 350] width 418 height 58
click at [406, 318] on input "c. Organize a workshop to collaboratively review the project's direction, objec…" at bounding box center [406, 314] width 0 height 8
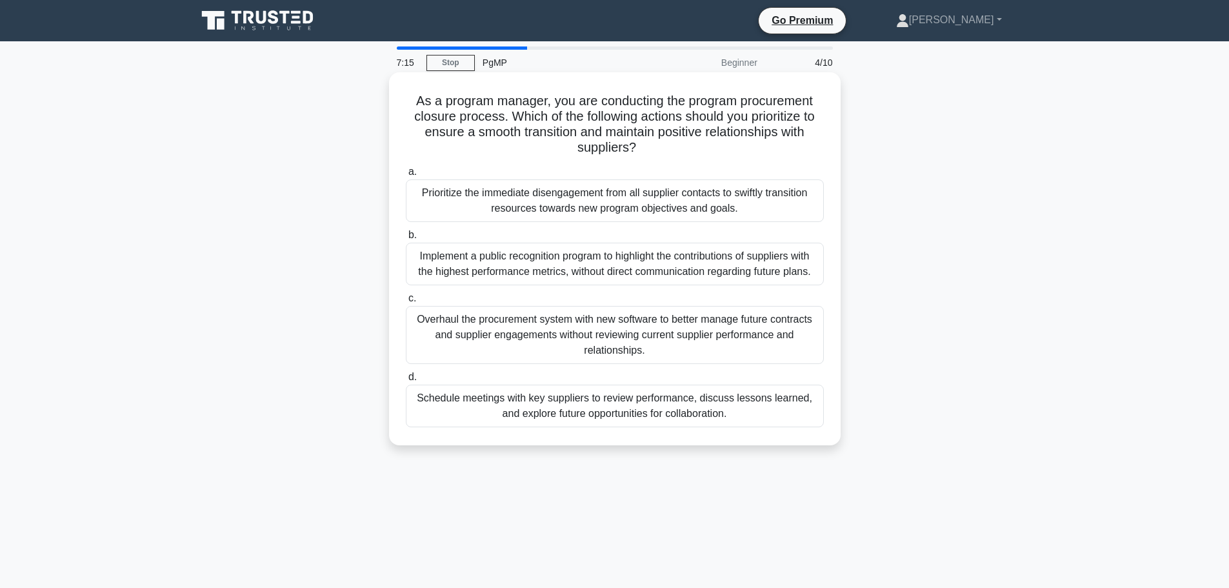
click at [715, 408] on div "Schedule meetings with key suppliers to review performance, discuss lessons lea…" at bounding box center [615, 405] width 418 height 43
click at [406, 381] on input "d. Schedule meetings with key suppliers to review performance, discuss lessons …" at bounding box center [406, 377] width 0 height 8
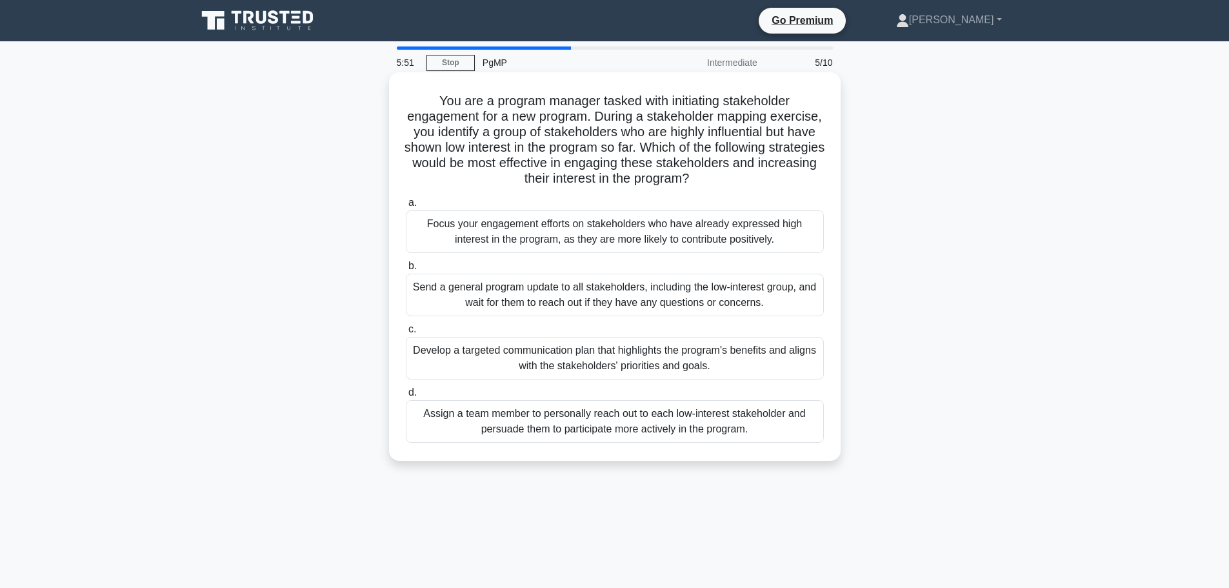
click at [716, 366] on div "Develop a targeted communication plan that highlights the program's benefits an…" at bounding box center [615, 358] width 418 height 43
click at [406, 333] on input "c. Develop a targeted communication plan that highlights the program's benefits…" at bounding box center [406, 329] width 0 height 8
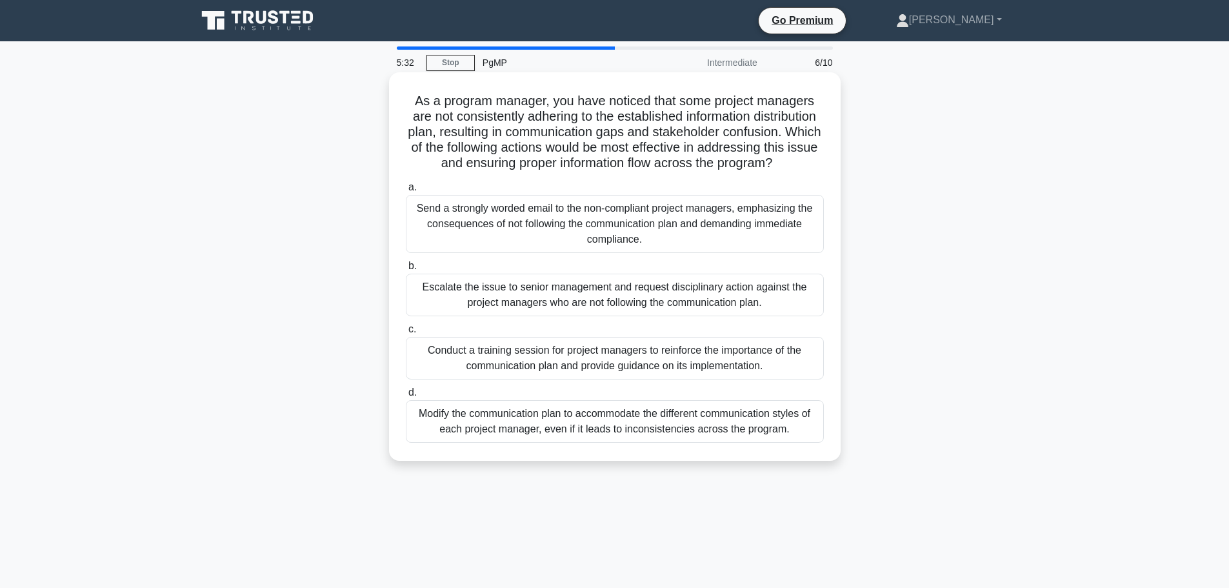
click at [692, 437] on div "Modify the communication plan to accommodate the different communication styles…" at bounding box center [615, 421] width 418 height 43
click at [406, 397] on input "d. Modify the communication plan to accommodate the different communication sty…" at bounding box center [406, 392] width 0 height 8
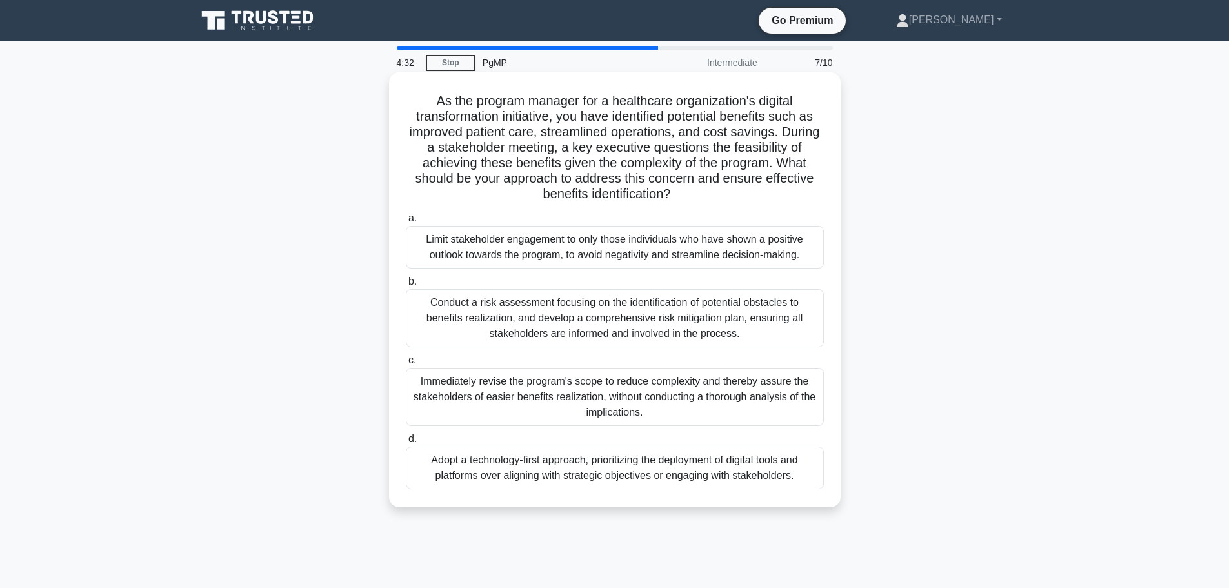
click at [687, 315] on div "Conduct a risk assessment focusing on the identification of potential obstacles…" at bounding box center [615, 318] width 418 height 58
click at [406, 286] on input "b. Conduct a risk assessment focusing on the identification of potential obstac…" at bounding box center [406, 281] width 0 height 8
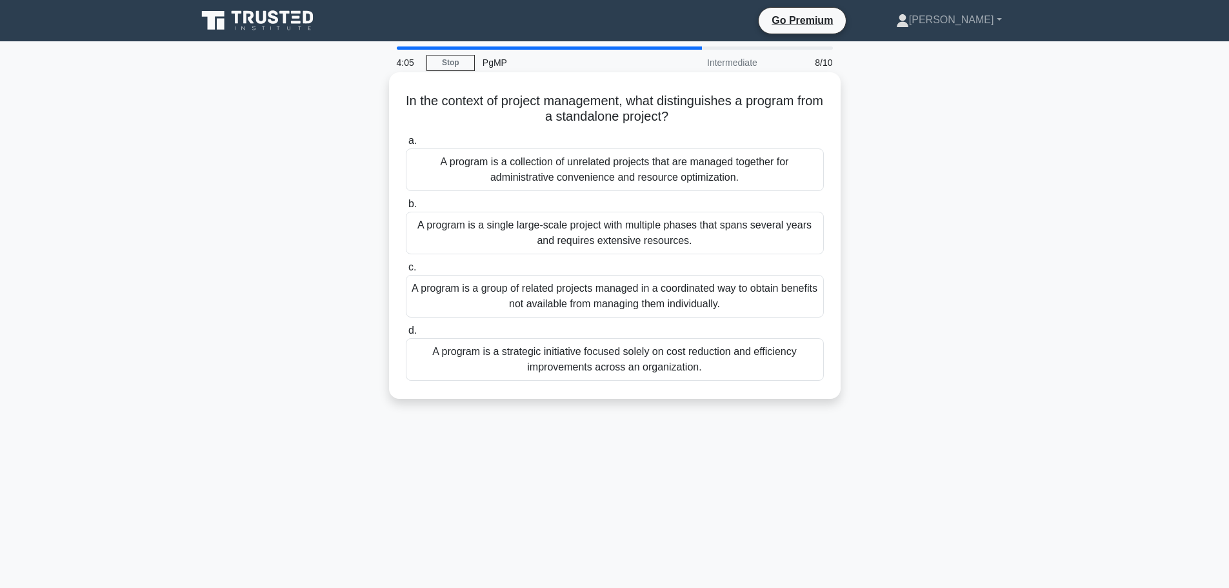
click at [752, 297] on div "A program is a group of related projects managed in a coordinated way to obtain…" at bounding box center [615, 296] width 418 height 43
click at [406, 272] on input "c. A program is a group of related projects managed in a coordinated way to obt…" at bounding box center [406, 267] width 0 height 8
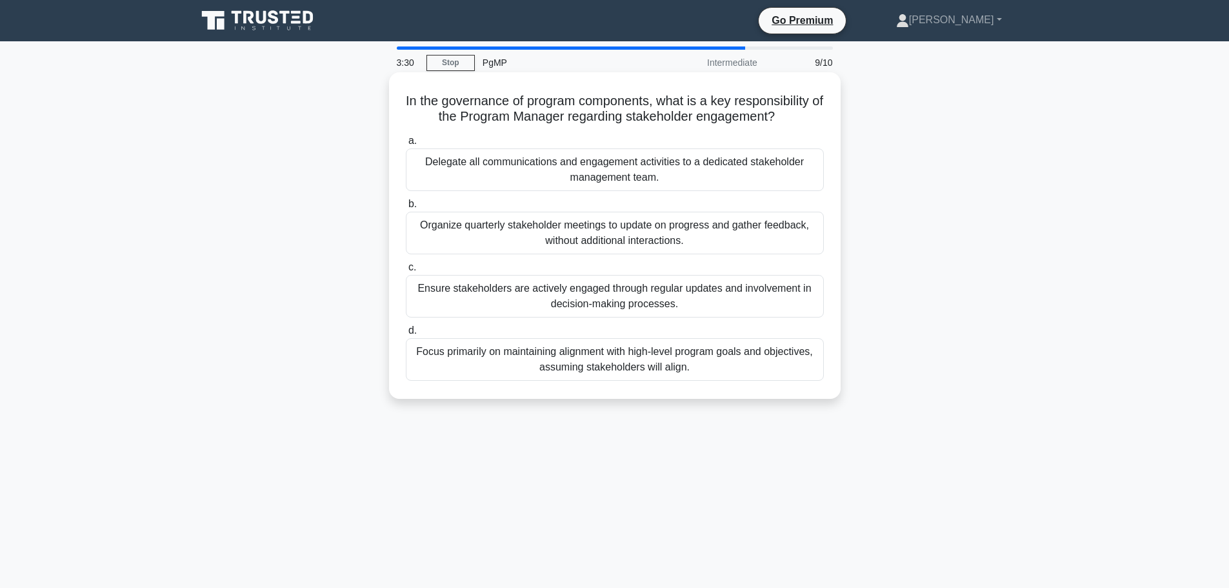
click at [689, 310] on div "Ensure stakeholders are actively engaged through regular updates and involvemen…" at bounding box center [615, 296] width 418 height 43
click at [406, 272] on input "c. Ensure stakeholders are actively engaged through regular updates and involve…" at bounding box center [406, 267] width 0 height 8
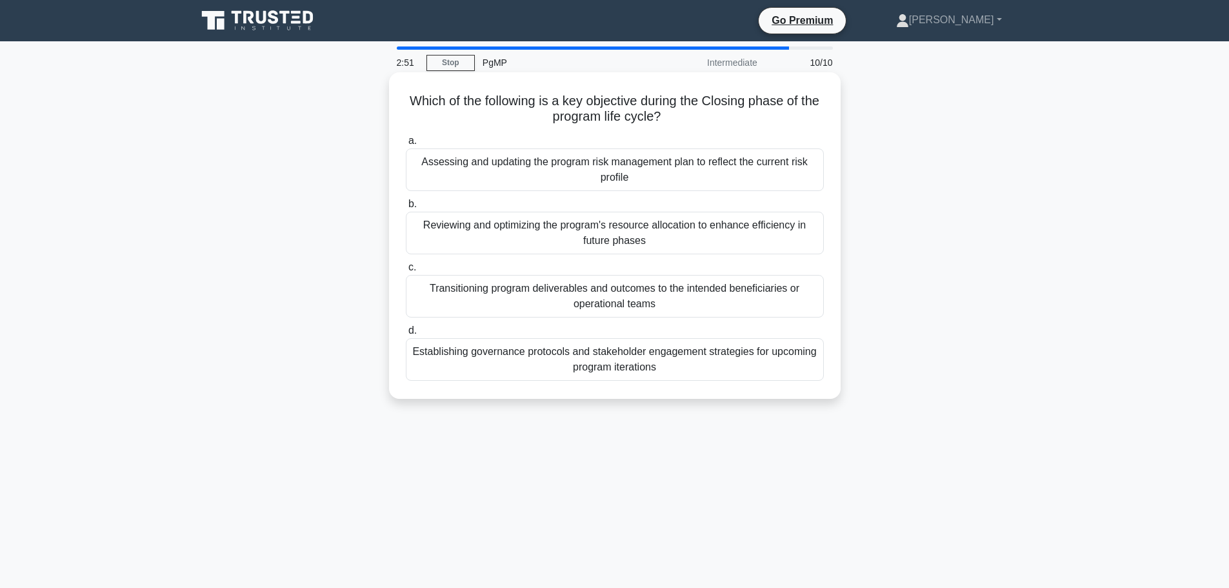
click at [535, 287] on div "Transitioning program deliverables and outcomes to the intended beneficiaries o…" at bounding box center [615, 296] width 418 height 43
click at [406, 272] on input "c. Transitioning program deliverables and outcomes to the intended beneficiarie…" at bounding box center [406, 267] width 0 height 8
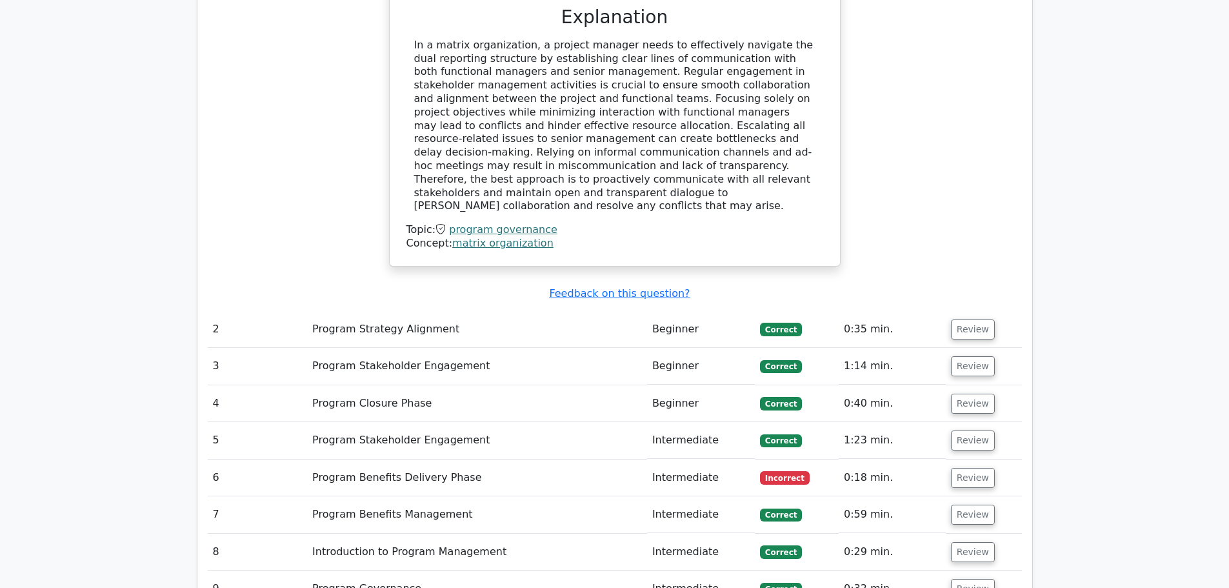
scroll to position [1548, 0]
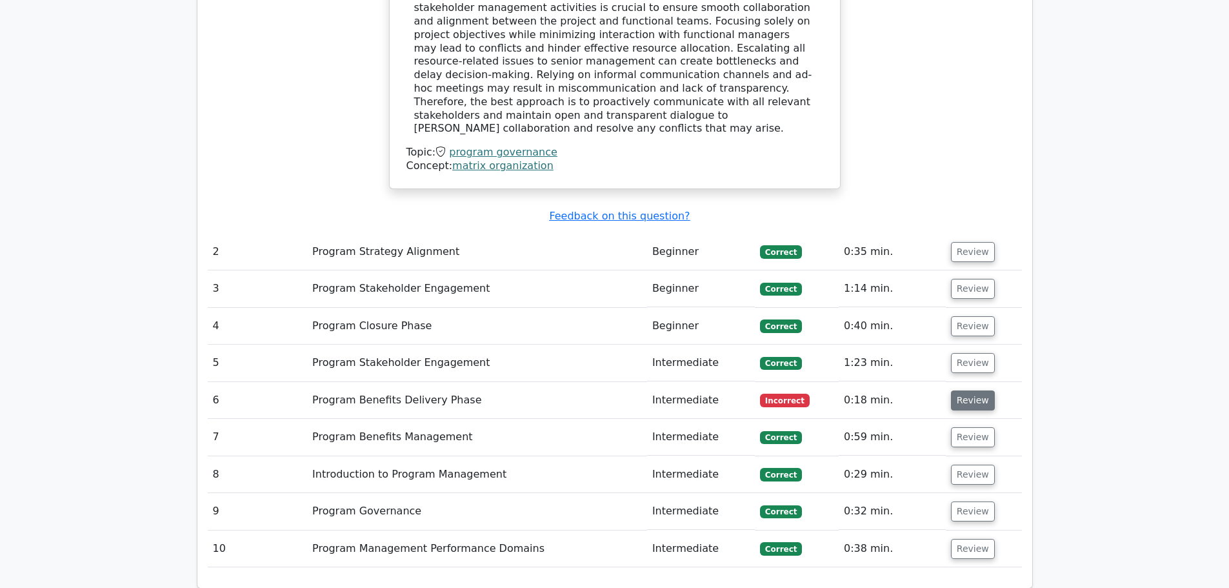
click at [972, 390] on button "Review" at bounding box center [973, 400] width 44 height 20
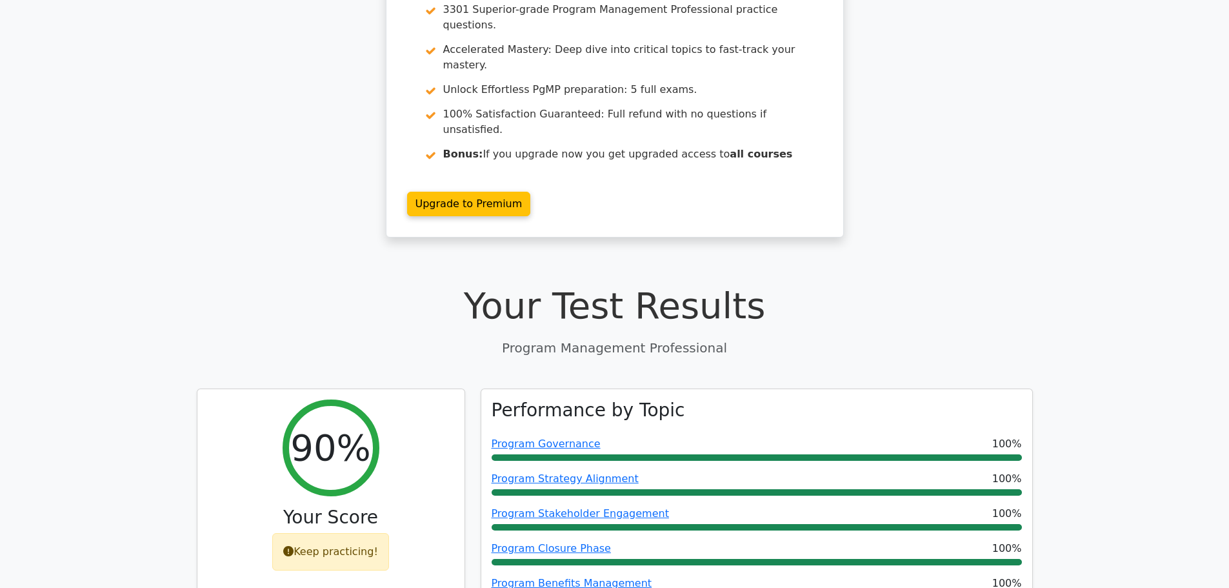
scroll to position [0, 0]
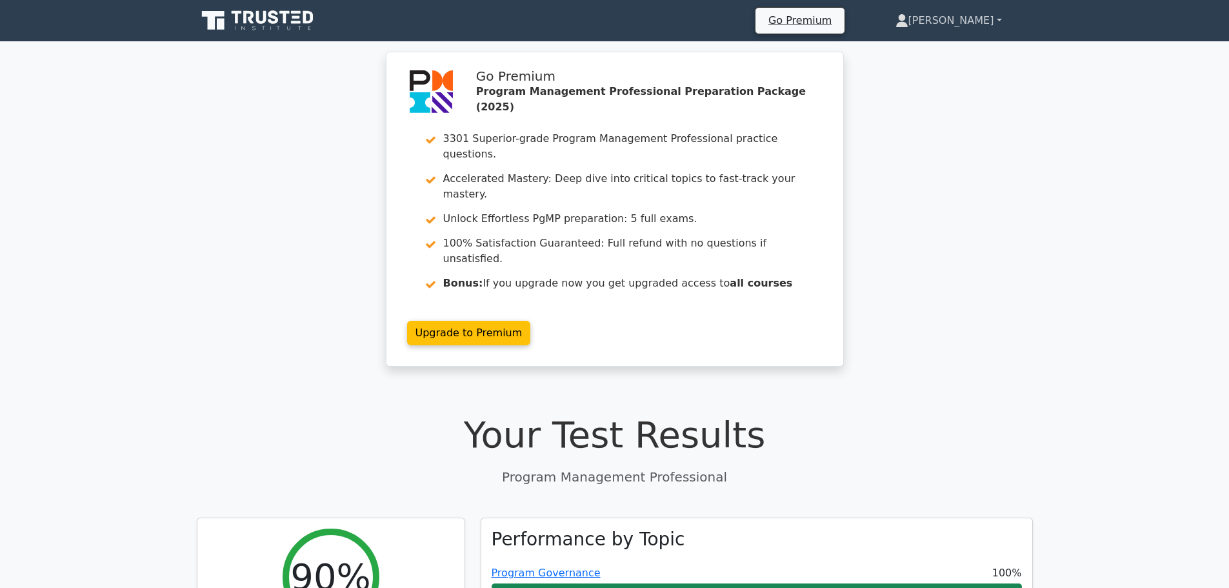
click at [981, 24] on link "[PERSON_NAME]" at bounding box center [948, 21] width 168 height 26
click at [954, 51] on link "Profile" at bounding box center [916, 51] width 102 height 21
